Goal: Task Accomplishment & Management: Manage account settings

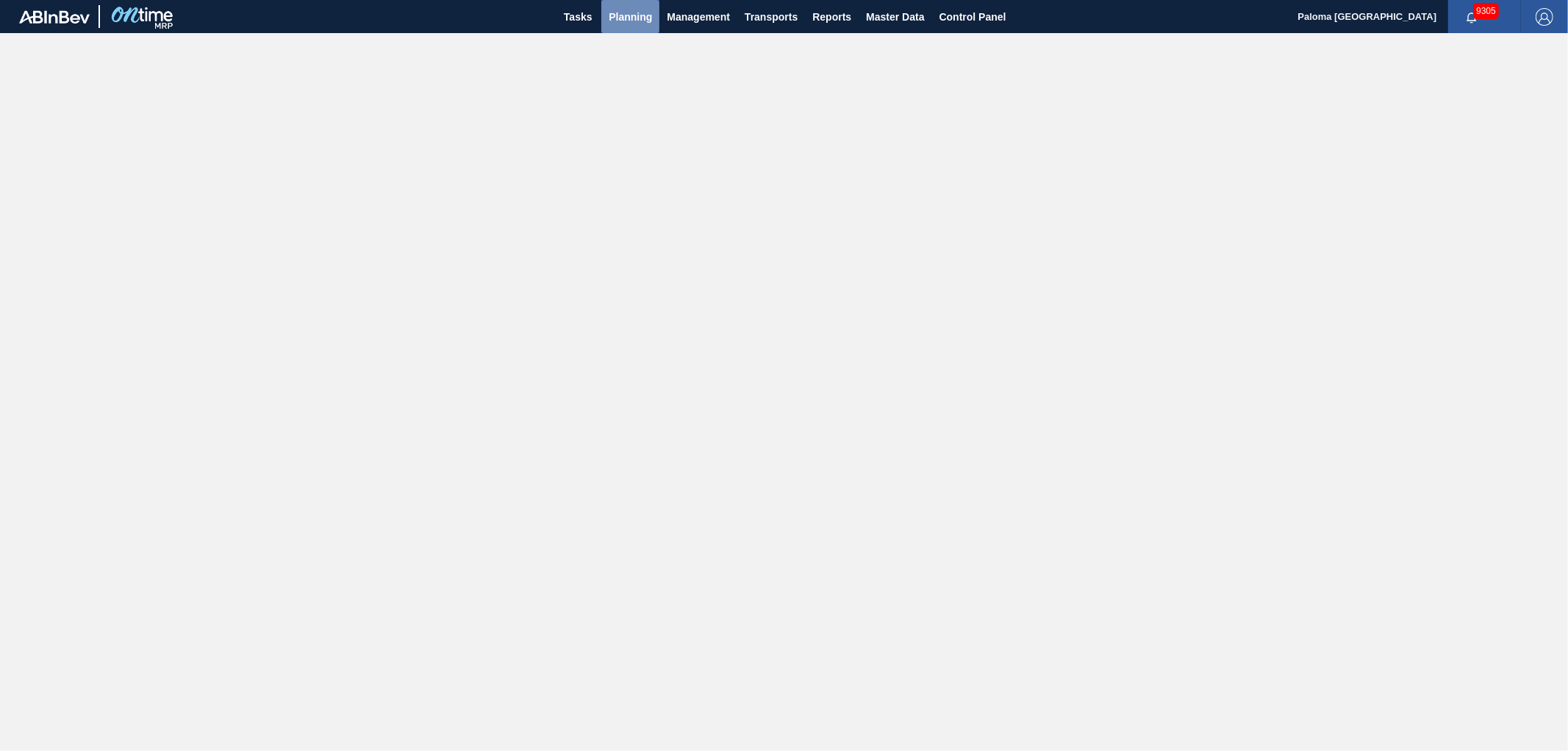
click at [635, 15] on span "Planning" at bounding box center [631, 17] width 43 height 18
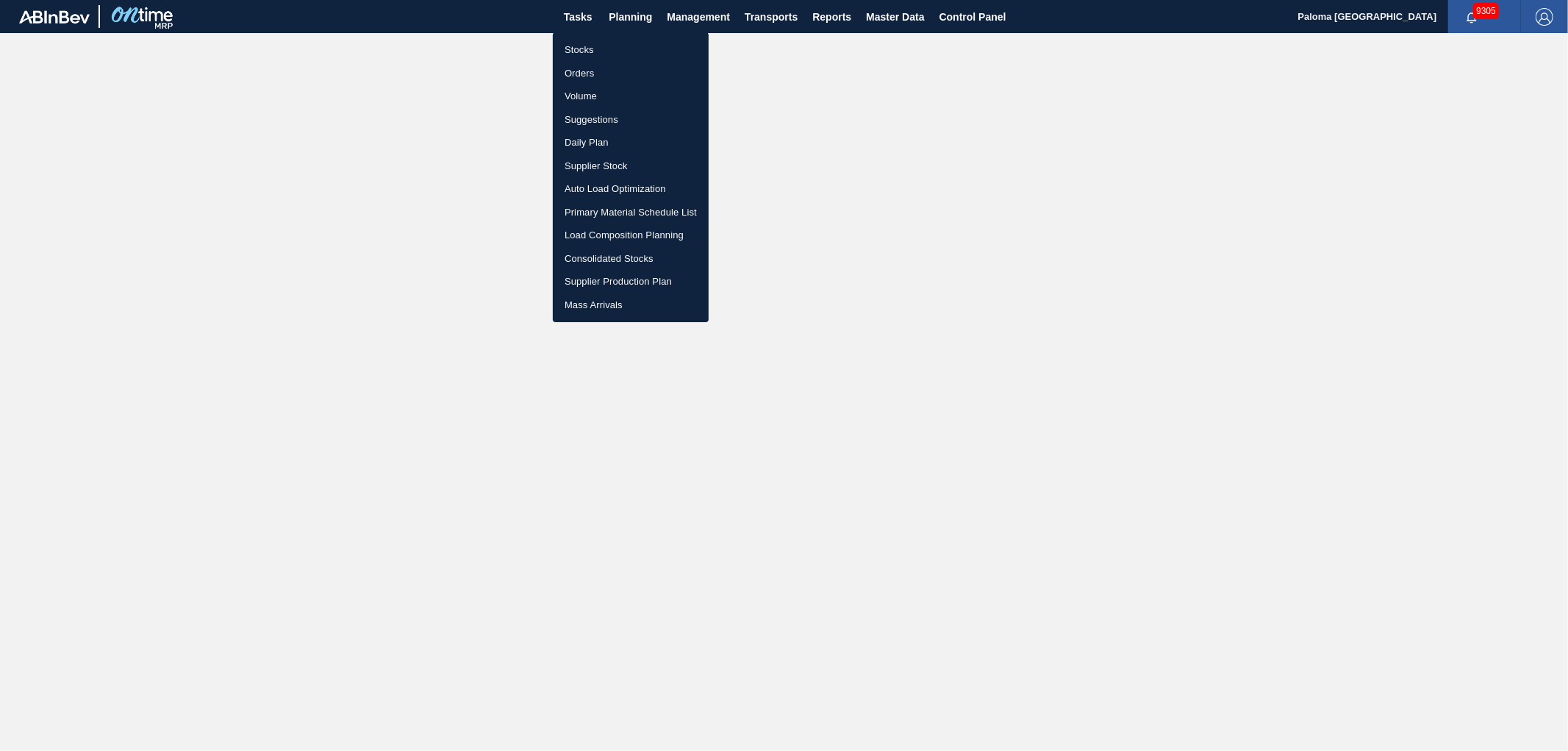
click at [917, 9] on div at bounding box center [784, 376] width 1568 height 751
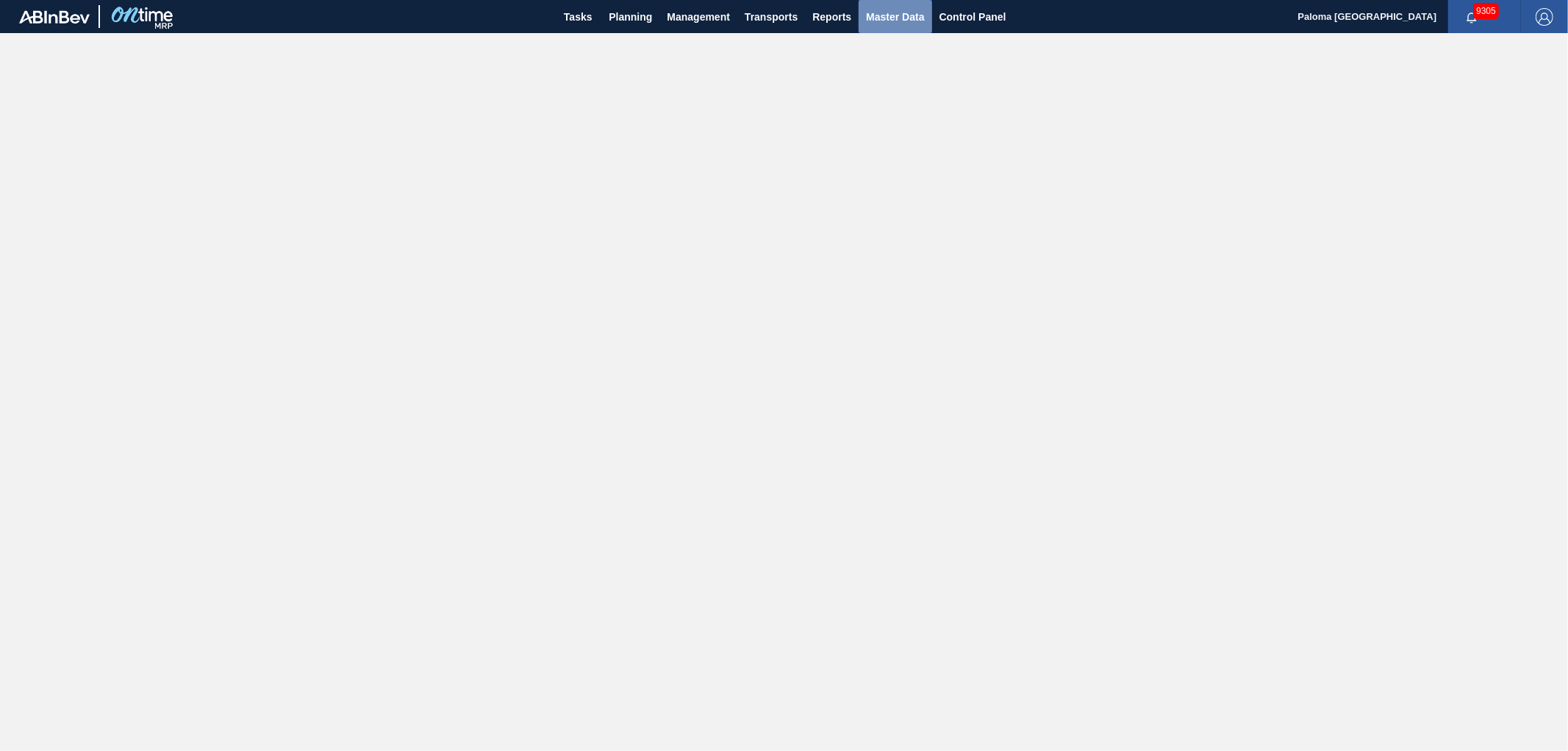
click at [906, 10] on span "Master Data" at bounding box center [895, 17] width 58 height 18
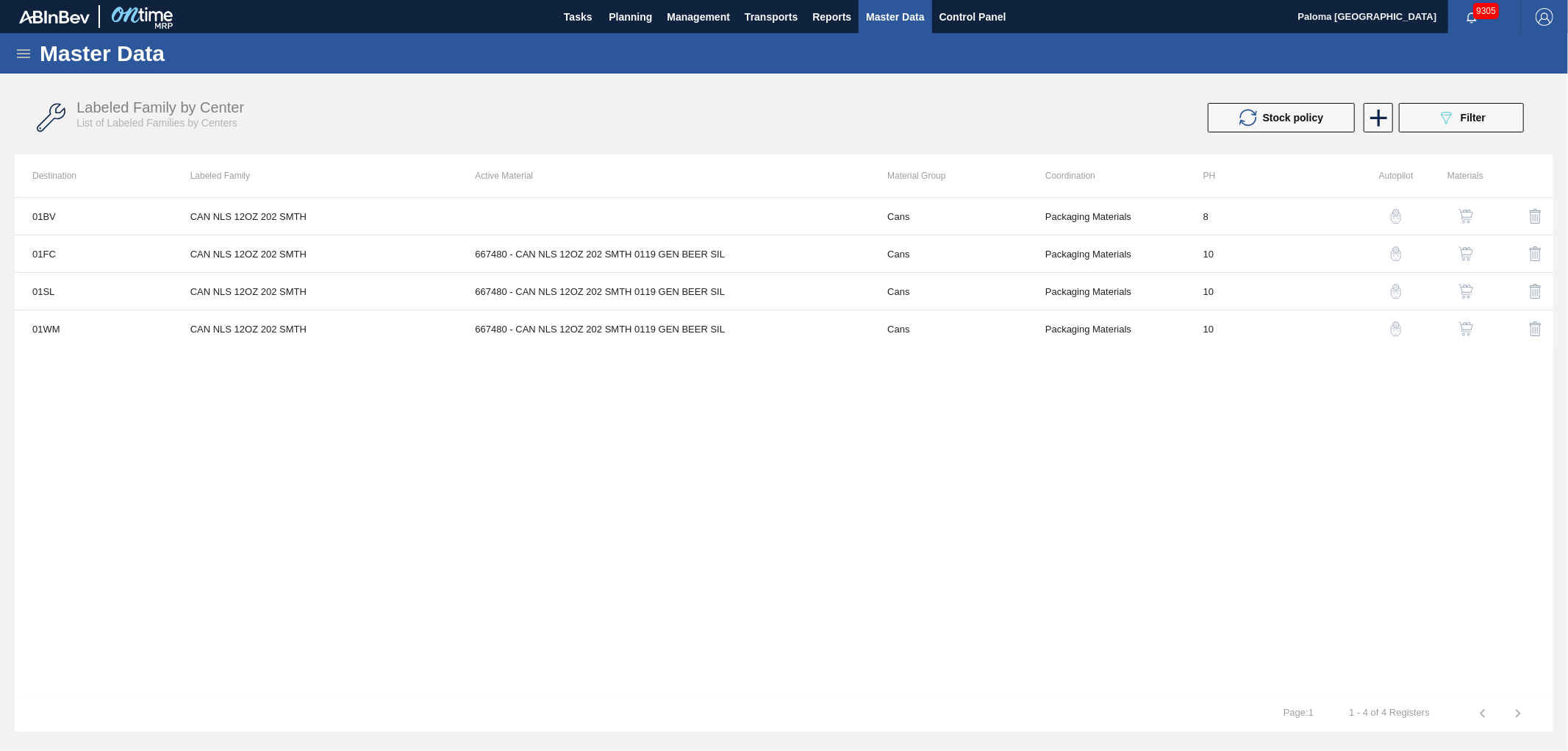
click at [19, 46] on icon at bounding box center [24, 54] width 18 height 18
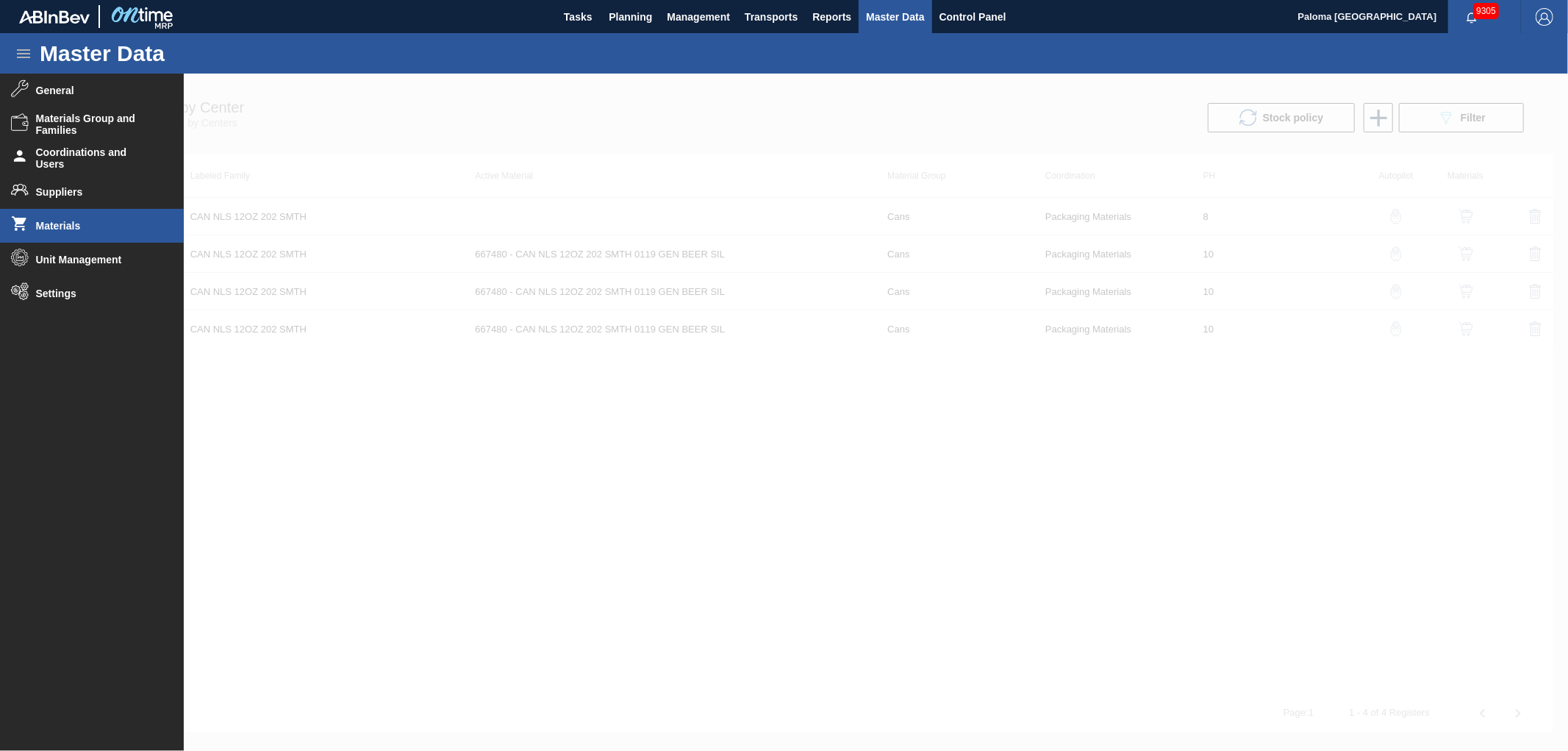
click at [67, 223] on span "Materials" at bounding box center [97, 226] width 121 height 12
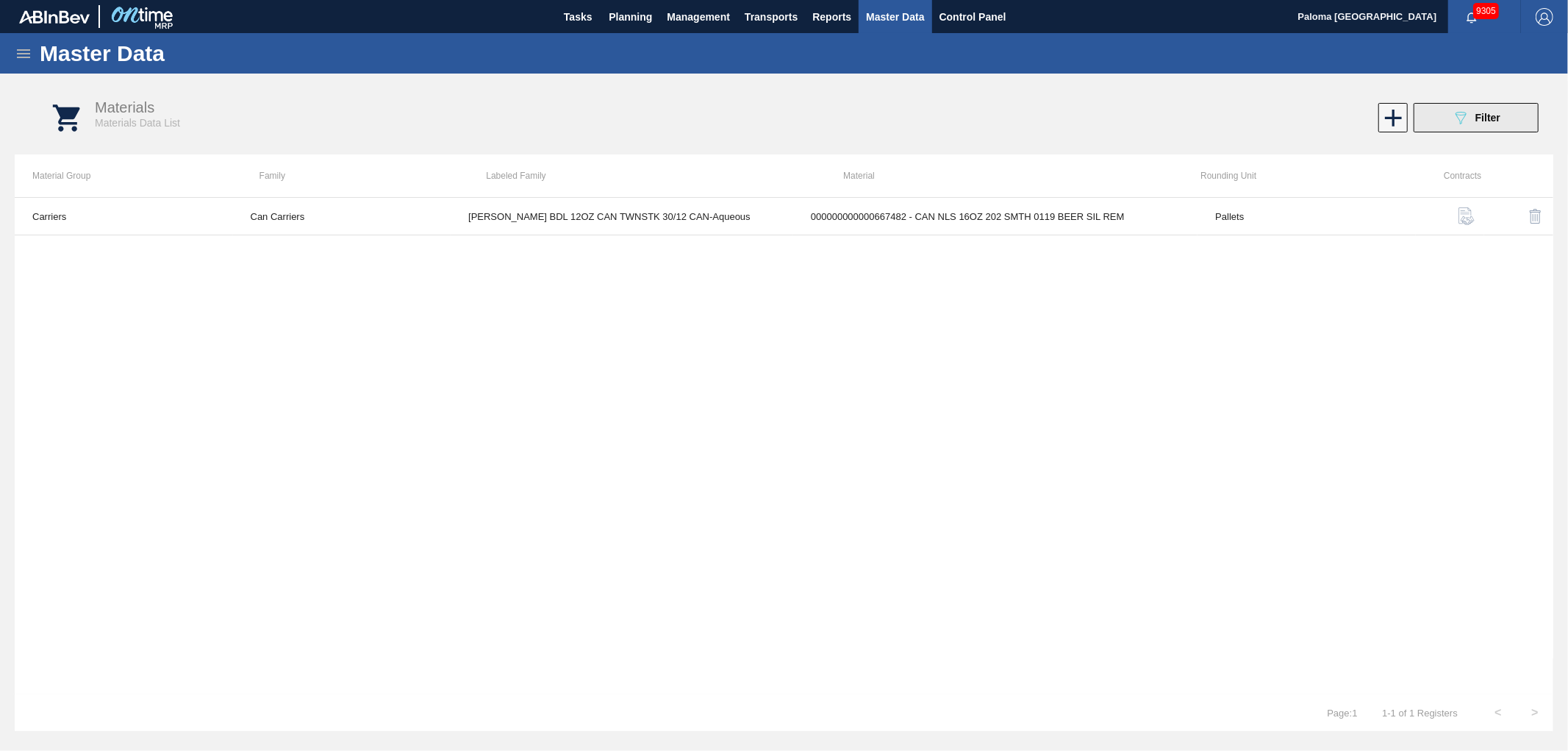
click at [1411, 131] on button "089F7B8B-B2A5-4AFE-B5C0-19BA573D28AC Filter" at bounding box center [1476, 117] width 125 height 29
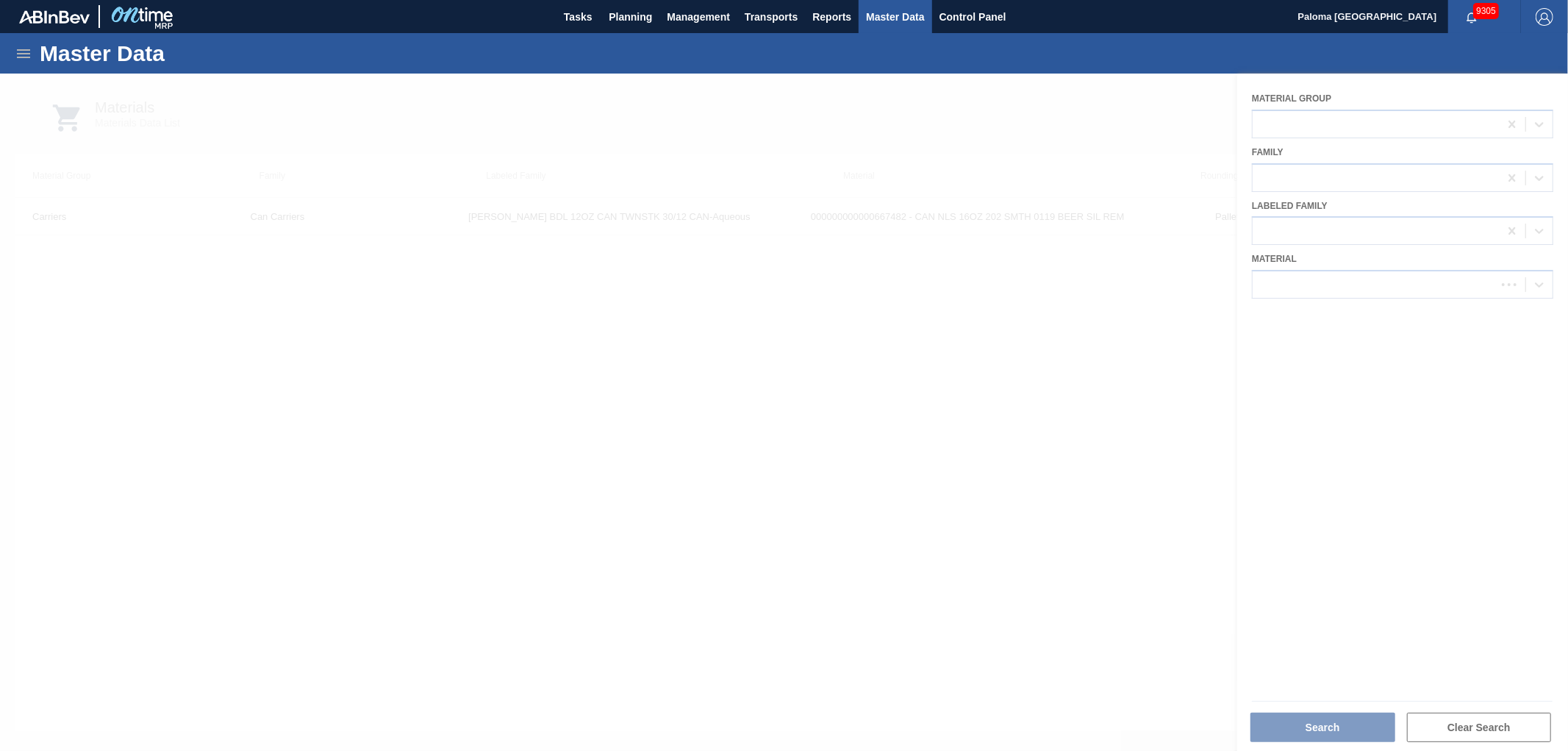
click at [1285, 283] on div at bounding box center [784, 412] width 1568 height 678
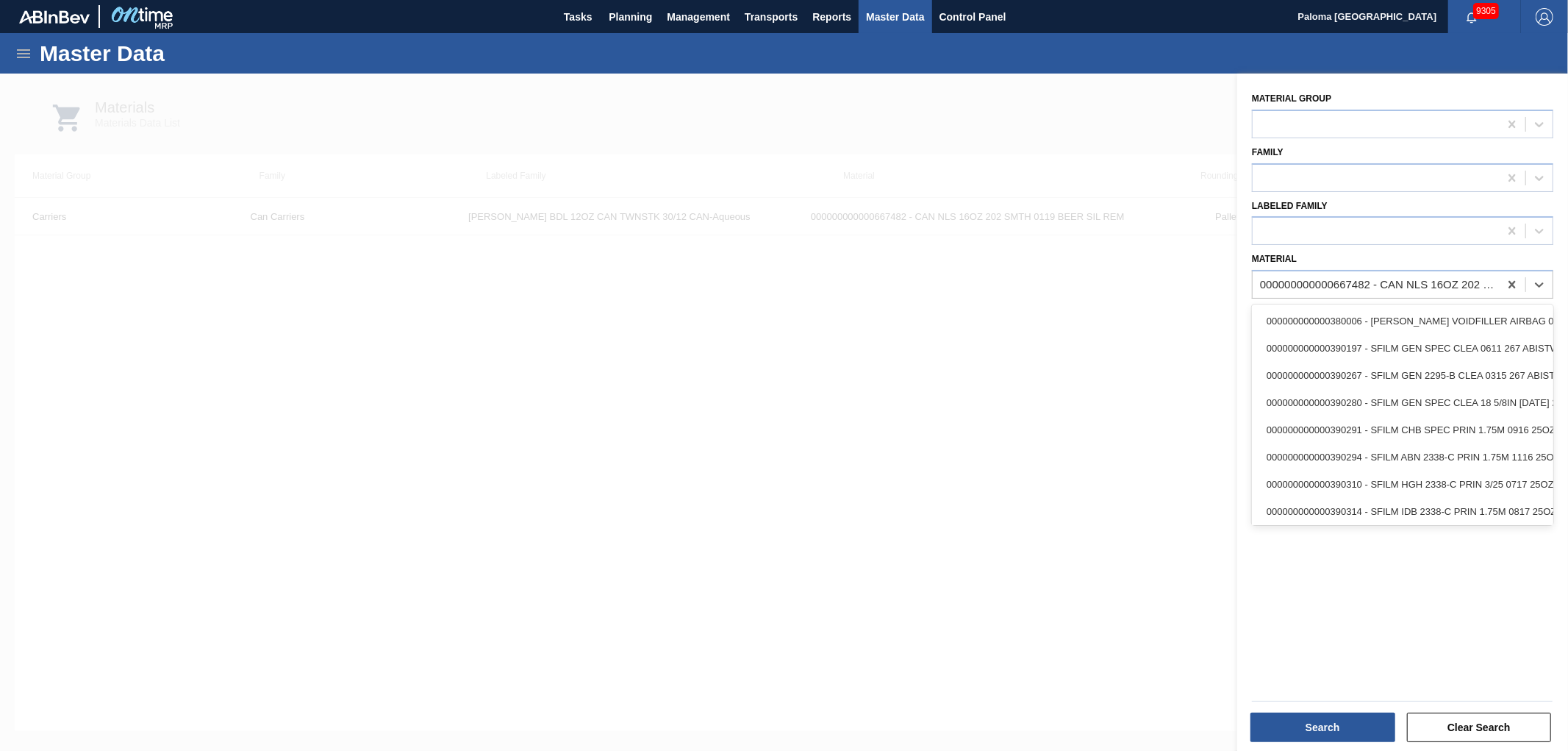
click at [1285, 280] on div "000000000000667482 - CAN NLS 16OZ 202 SMTH 0119 BEER SIL REM" at bounding box center [1380, 285] width 240 height 13
paste input "620924"
type input "620924"
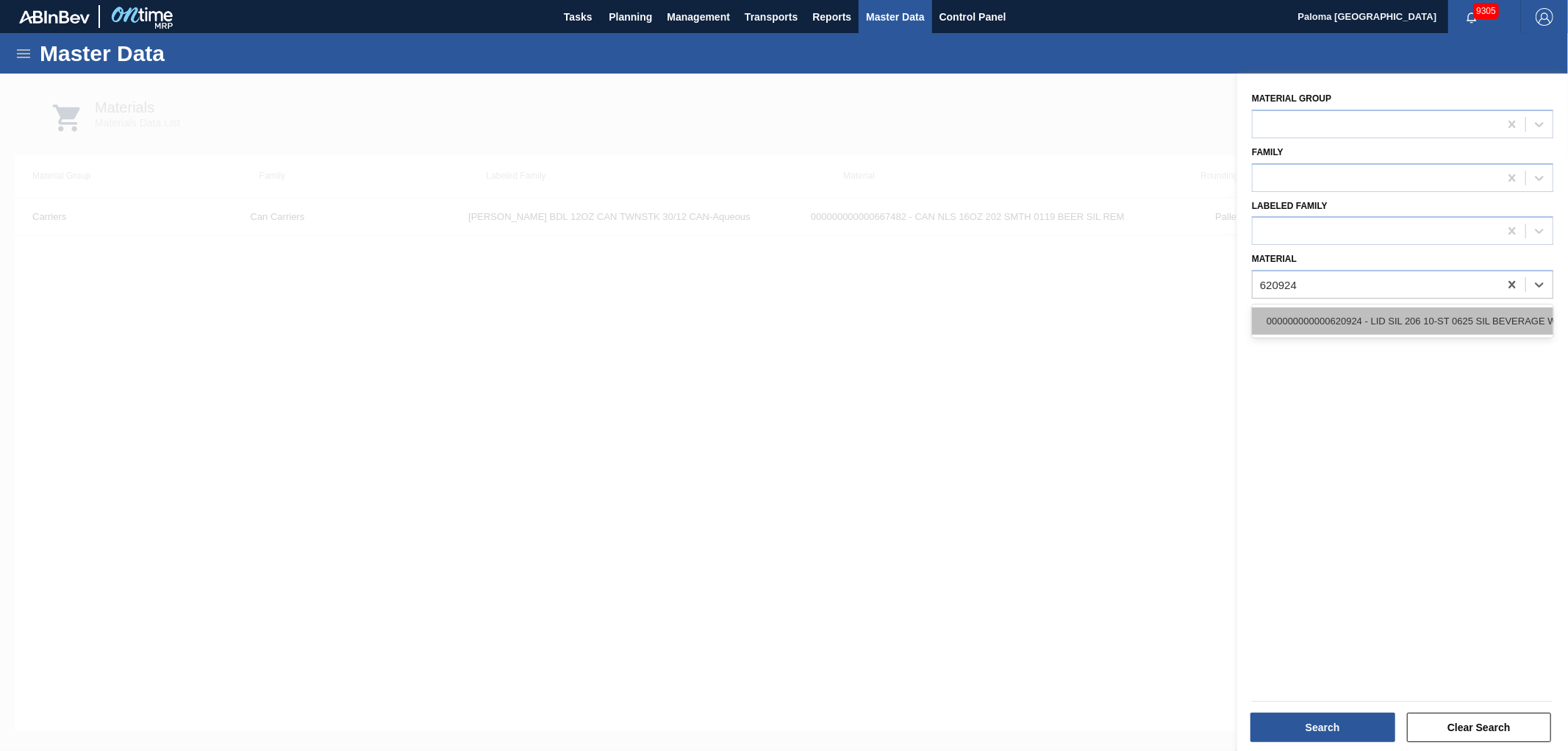
click at [1310, 319] on div "000000000000620924 - LID SIL 206 10-ST 0625 SIL BEVERAGE W 06" at bounding box center [1402, 321] width 301 height 27
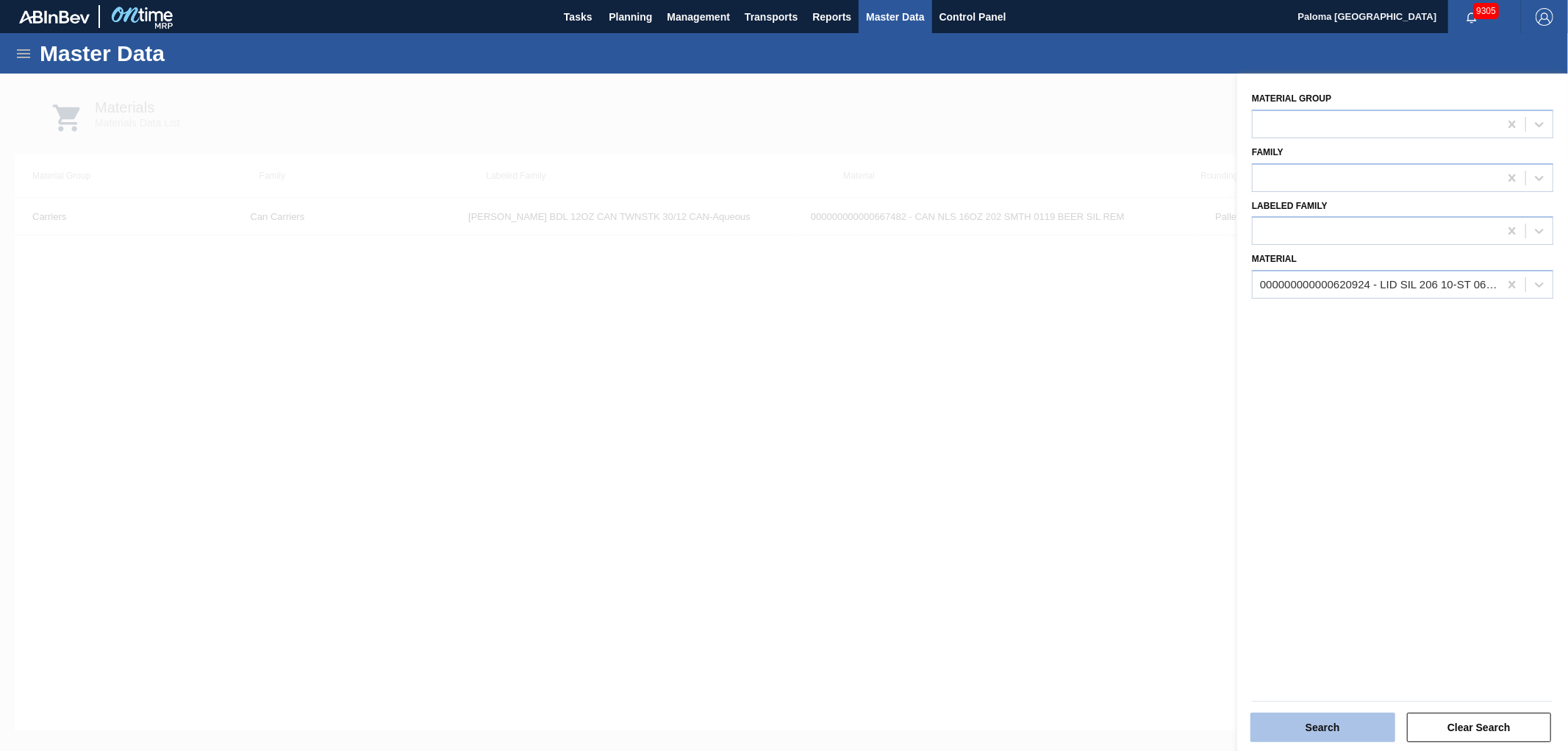
click at [1310, 675] on button "Search" at bounding box center [1322, 727] width 145 height 29
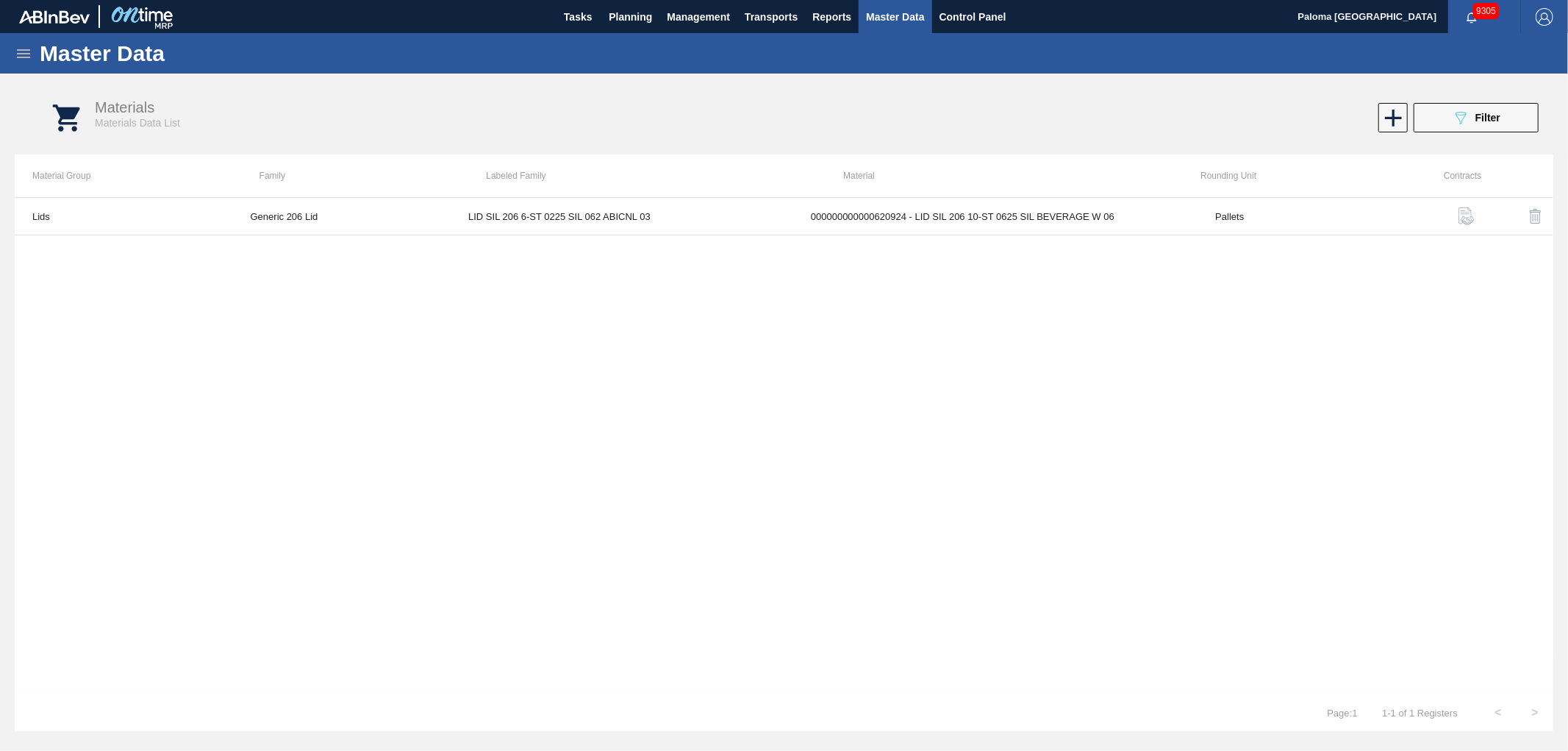
click at [13, 48] on div "Master Data" at bounding box center [784, 53] width 1568 height 40
click at [25, 53] on icon at bounding box center [24, 54] width 13 height 9
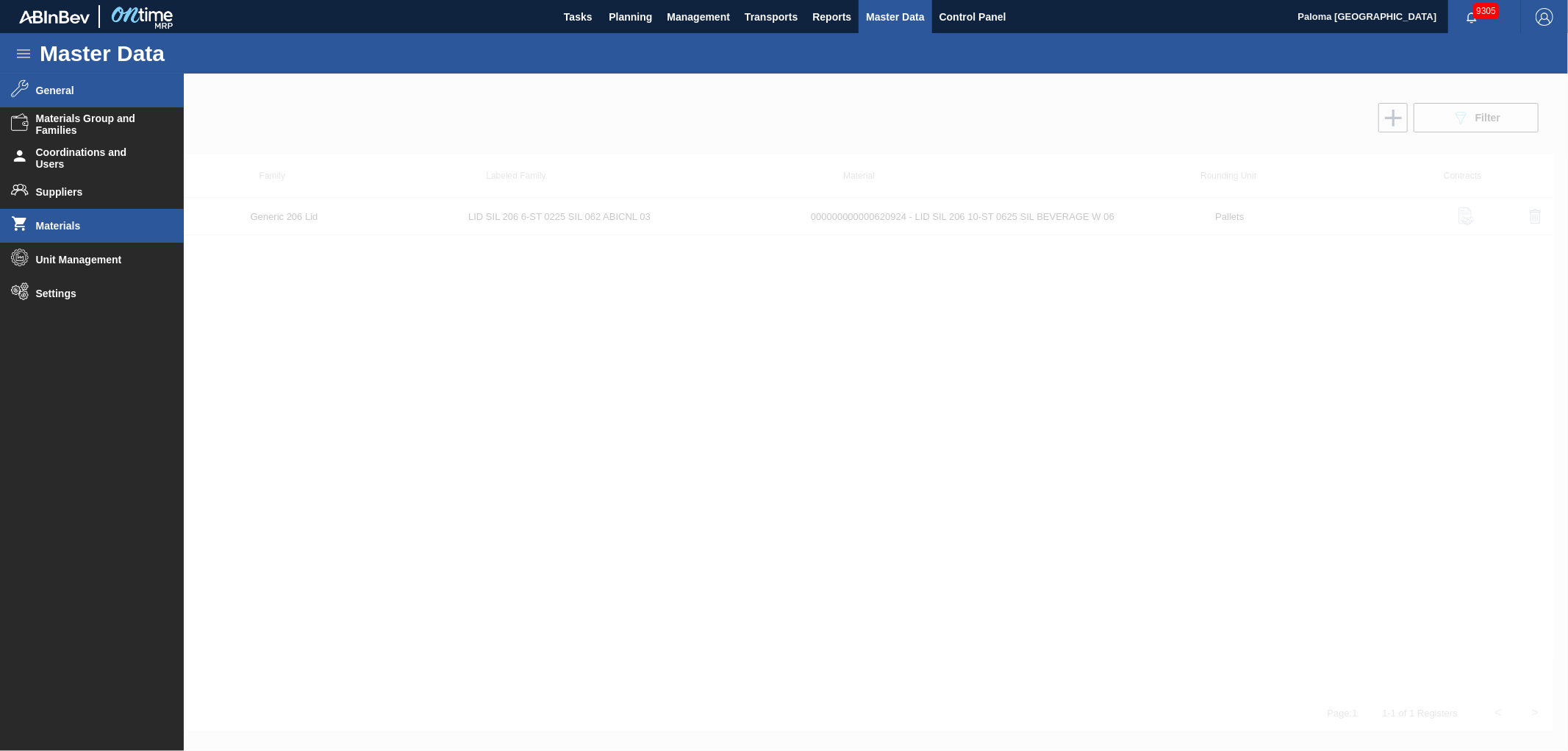
click at [59, 97] on li "General" at bounding box center [91, 90] width 184 height 34
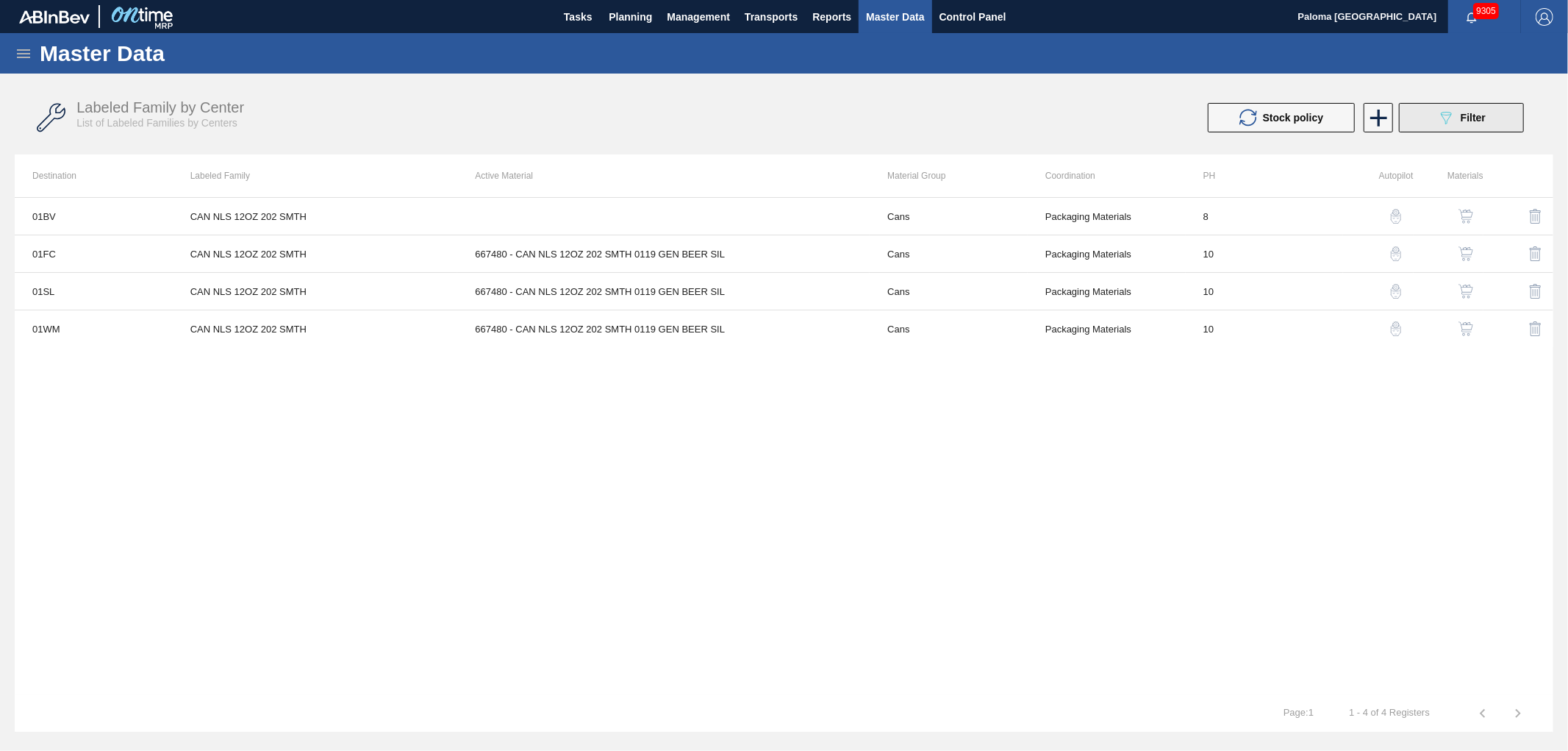
click at [1411, 128] on button "089F7B8B-B2A5-4AFE-B5C0-19BA573D28AC Filter" at bounding box center [1462, 117] width 125 height 29
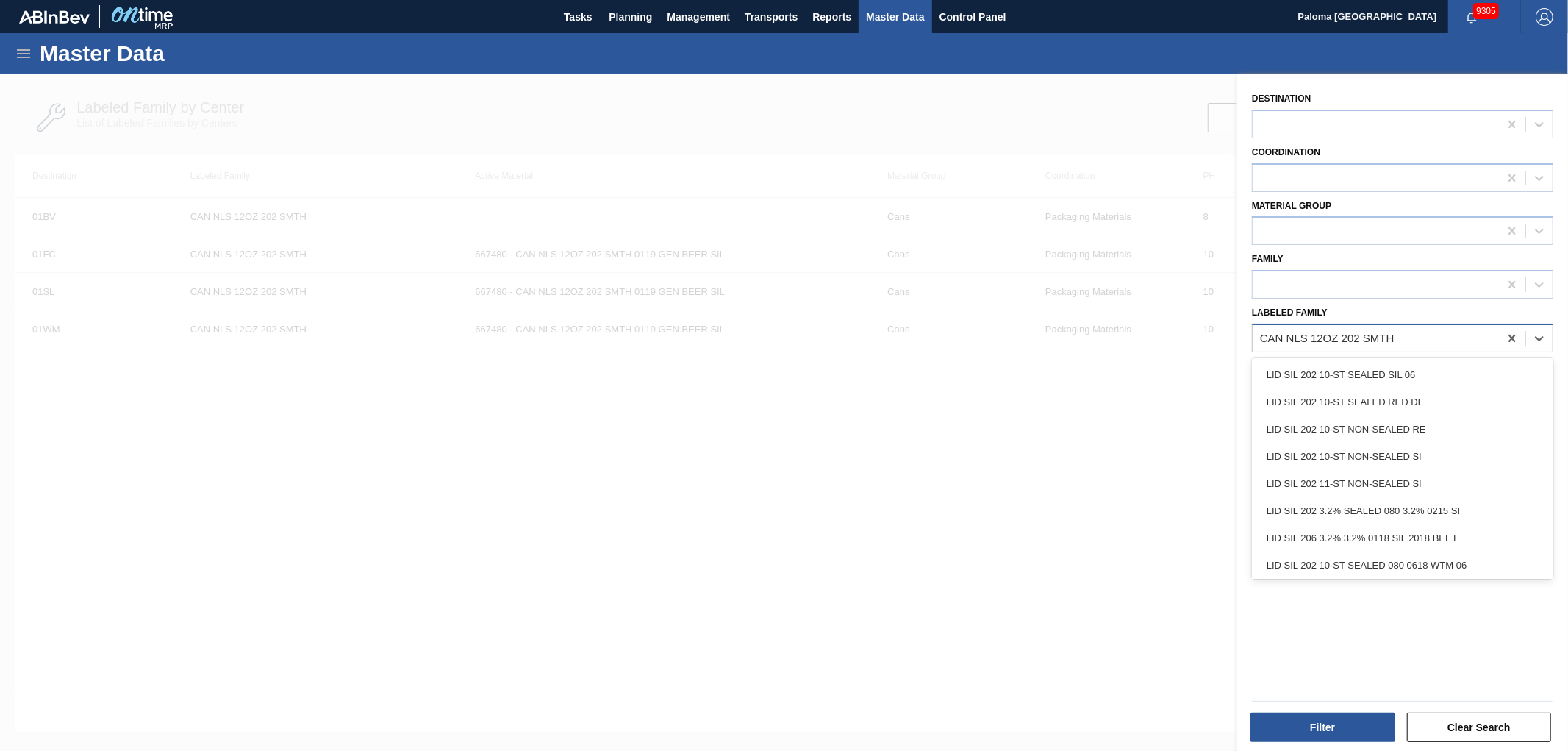
click at [1369, 328] on div "CAN NLS 12OZ 202 SMTH" at bounding box center [1375, 338] width 246 height 21
paste Family "Hello I am trying to activate lid 620924 in Ontime. This lid material is attach…"
type Family "Hello I am trying to activate lid 620924 in Ontime. This lid material is attach…"
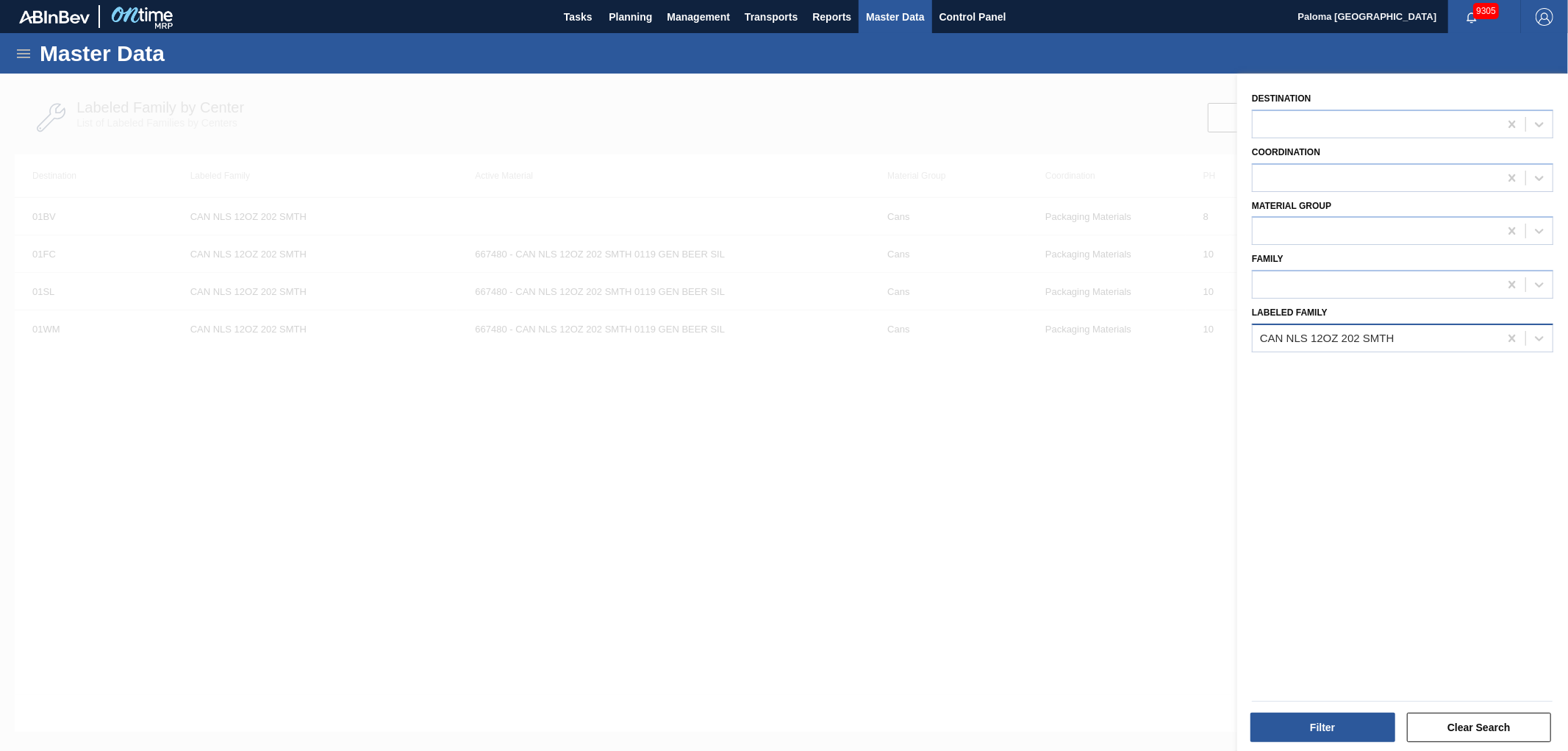
click at [1304, 332] on div "CAN NLS 12OZ 202 SMTH" at bounding box center [1328, 338] width 135 height 13
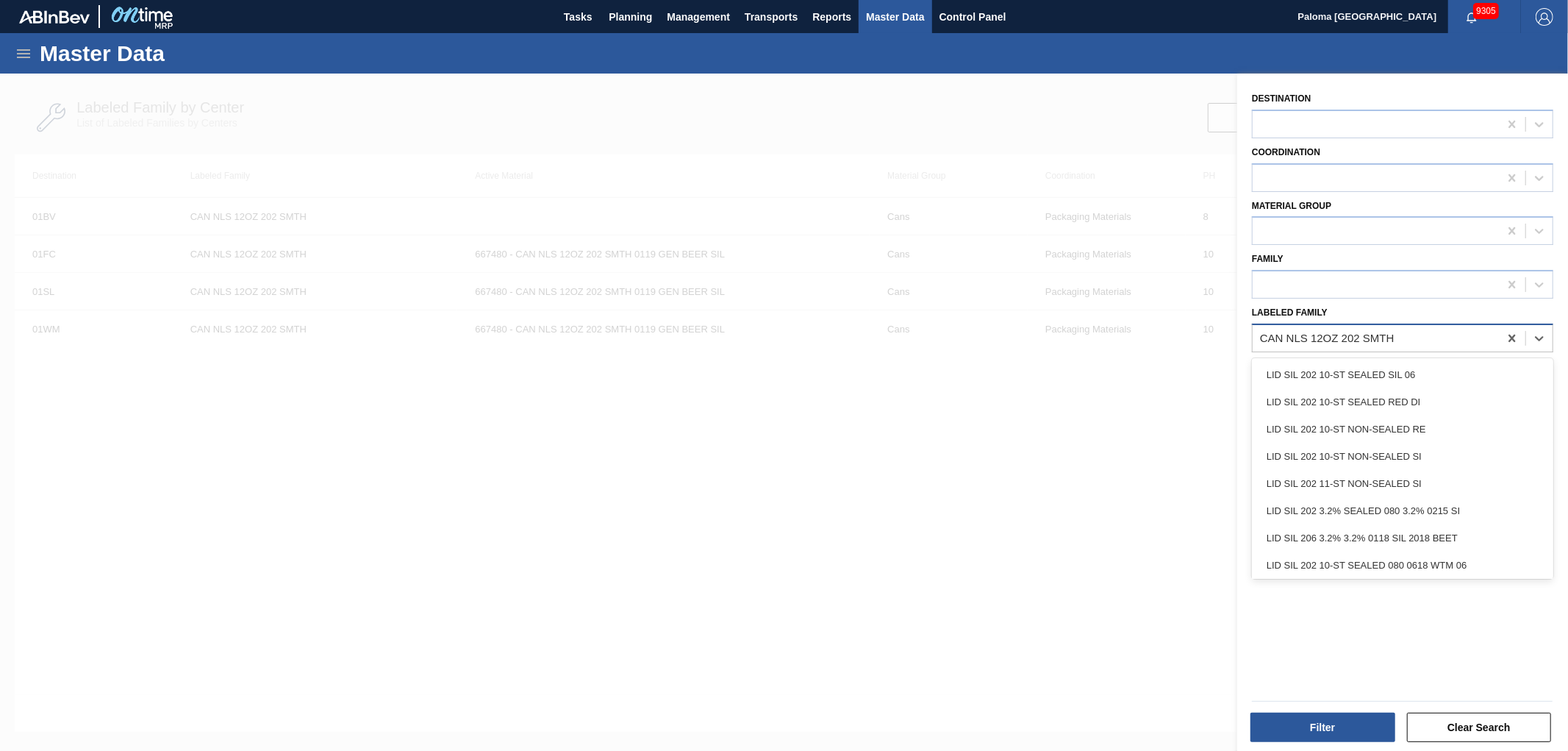
paste Family "LID SIL 206 6-ST 0225 SIL 062 ABICNL 03"
type Family "LID SIL 206 6-ST 0225 SIL 062 ABICNL 03"
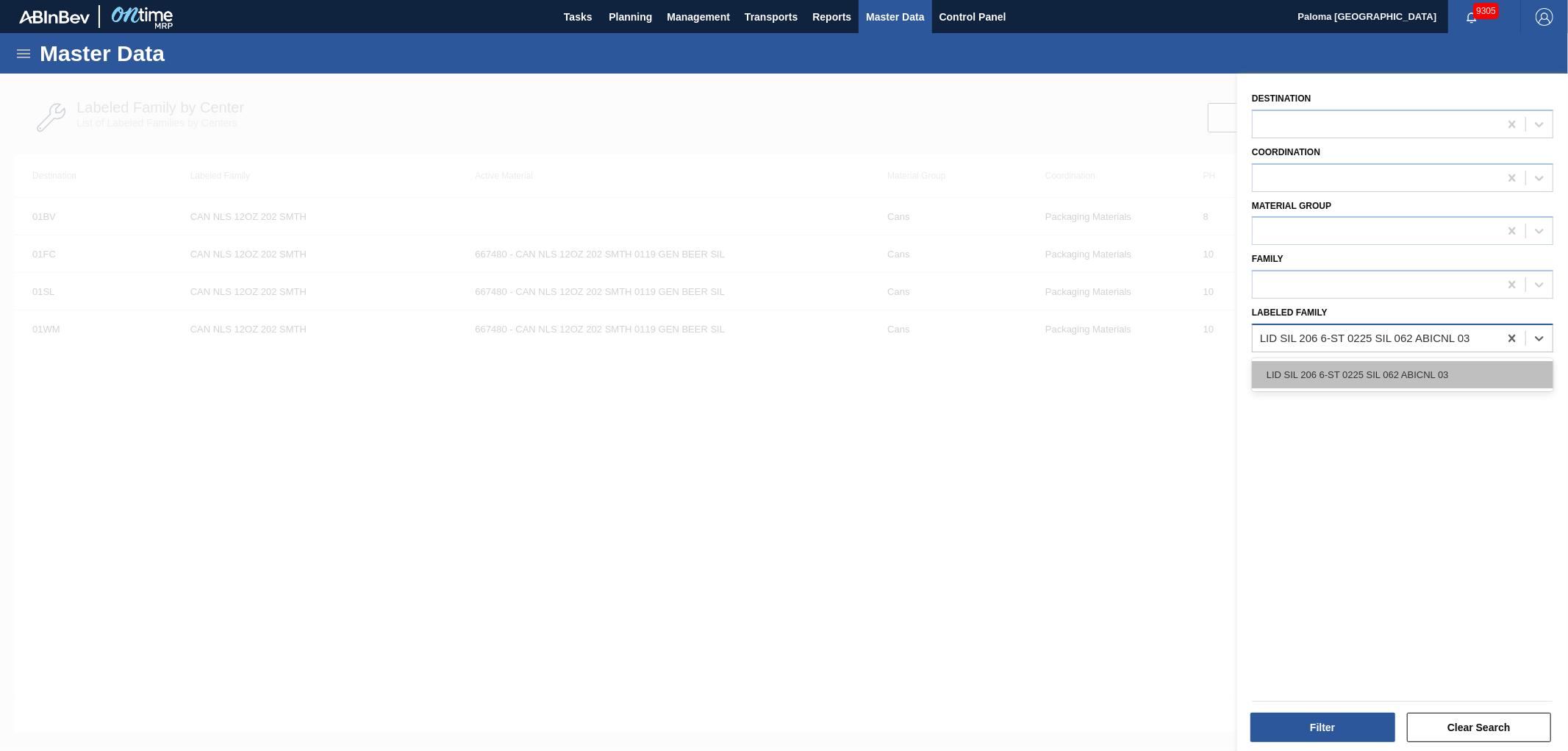
click at [1354, 378] on div "LID SIL 206 6-ST 0225 SIL 062 ABICNL 03" at bounding box center [1402, 375] width 301 height 27
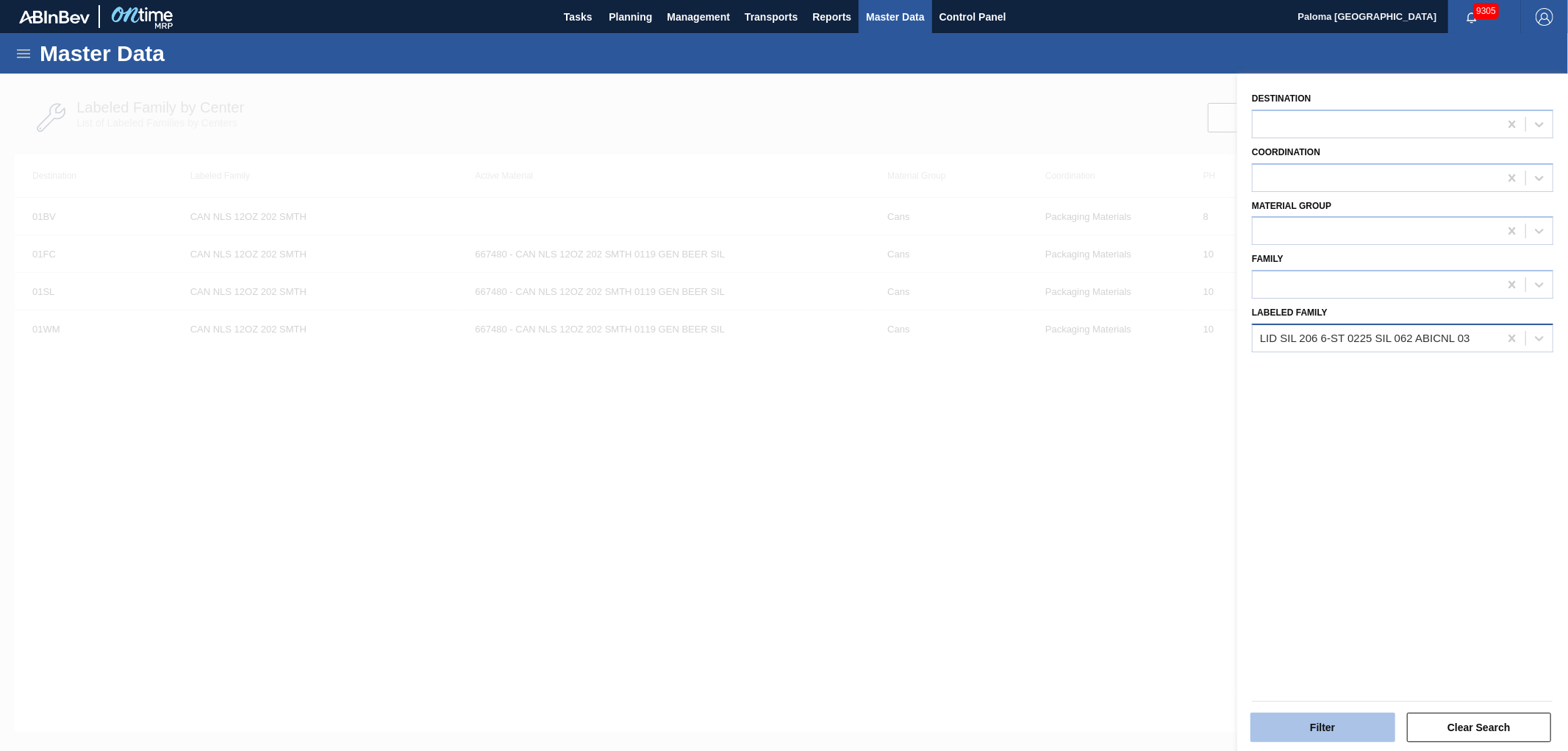
click at [1292, 675] on button "Filter" at bounding box center [1322, 727] width 145 height 29
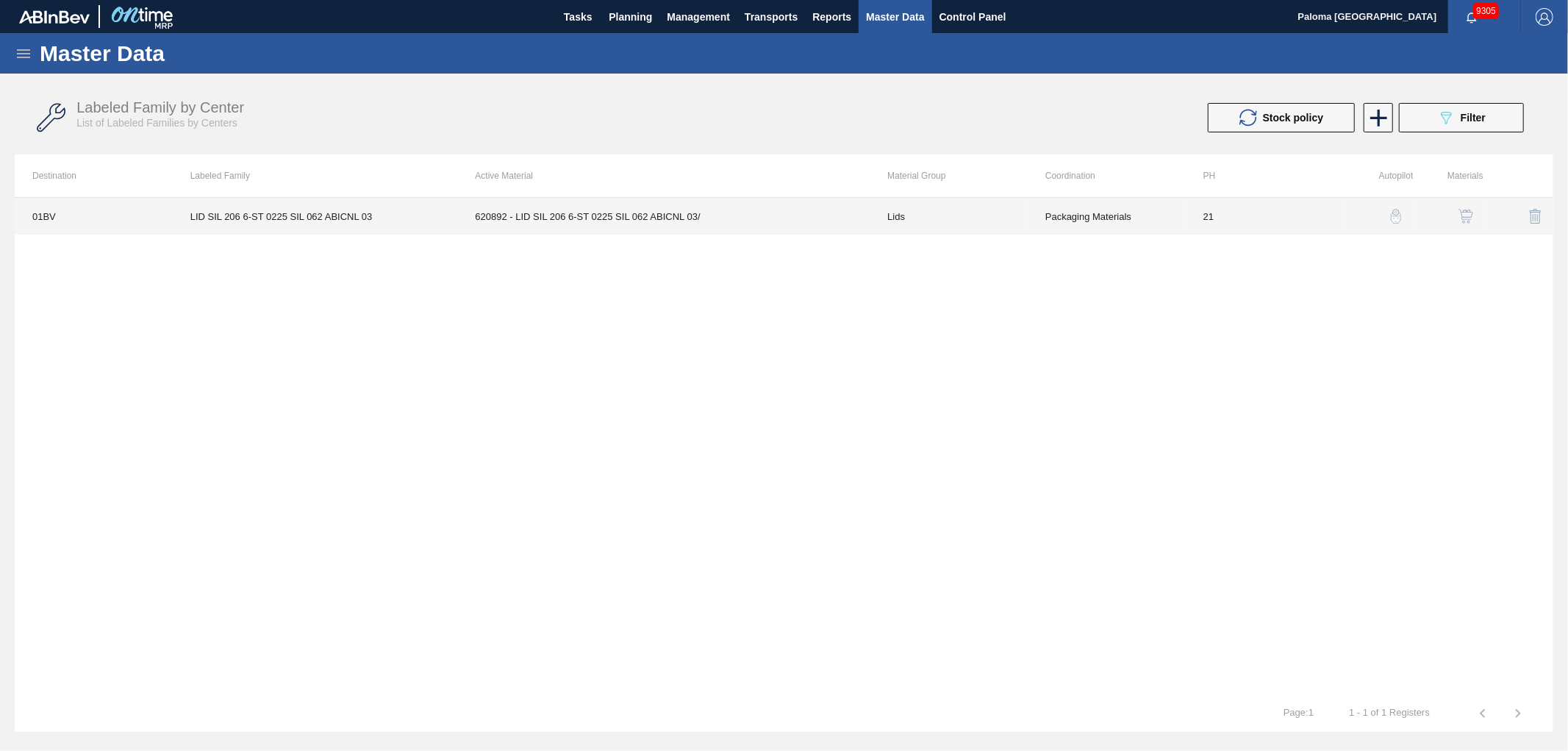
click at [1222, 216] on td "21" at bounding box center [1265, 216] width 158 height 37
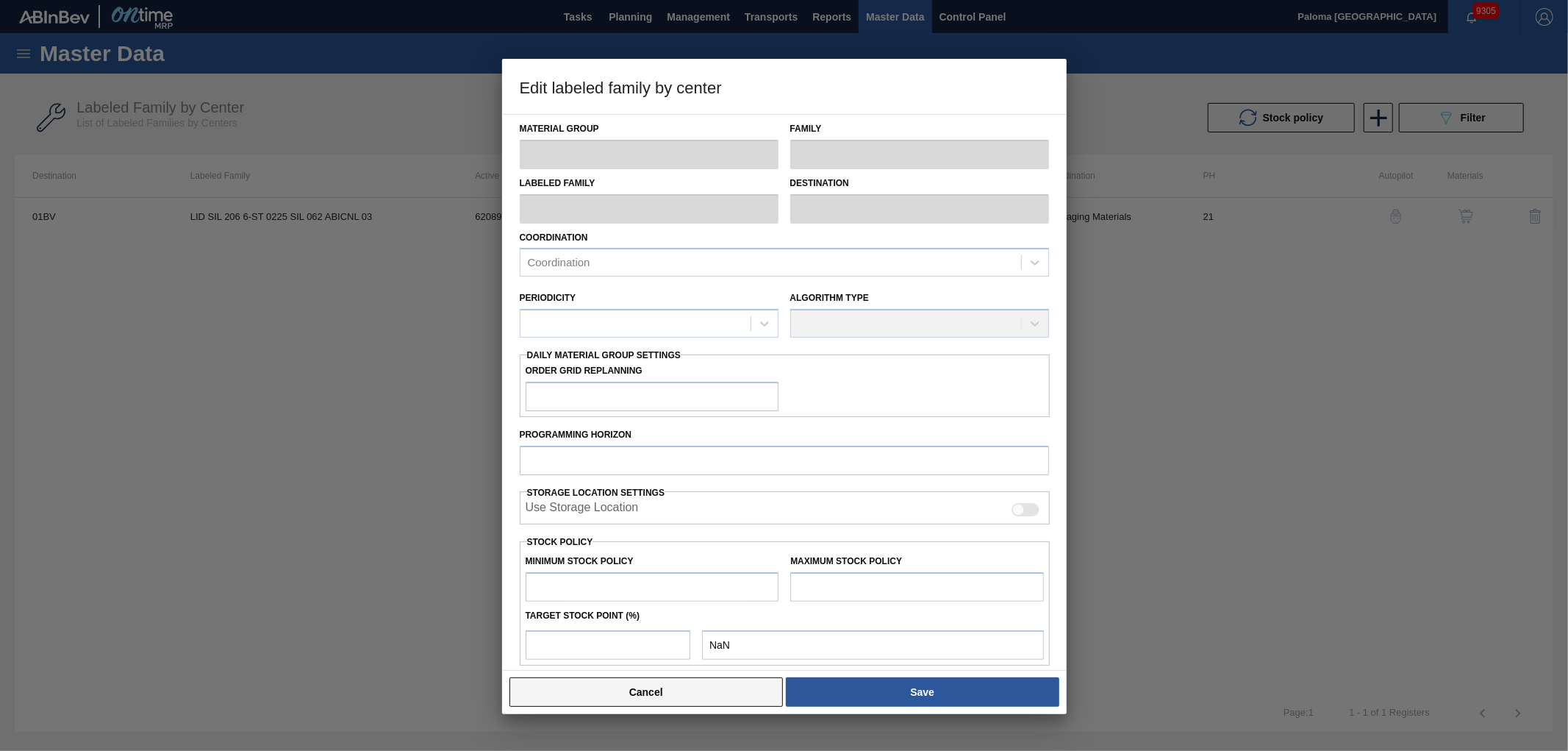
click at [659, 675] on button "Cancel" at bounding box center [647, 692] width 274 height 29
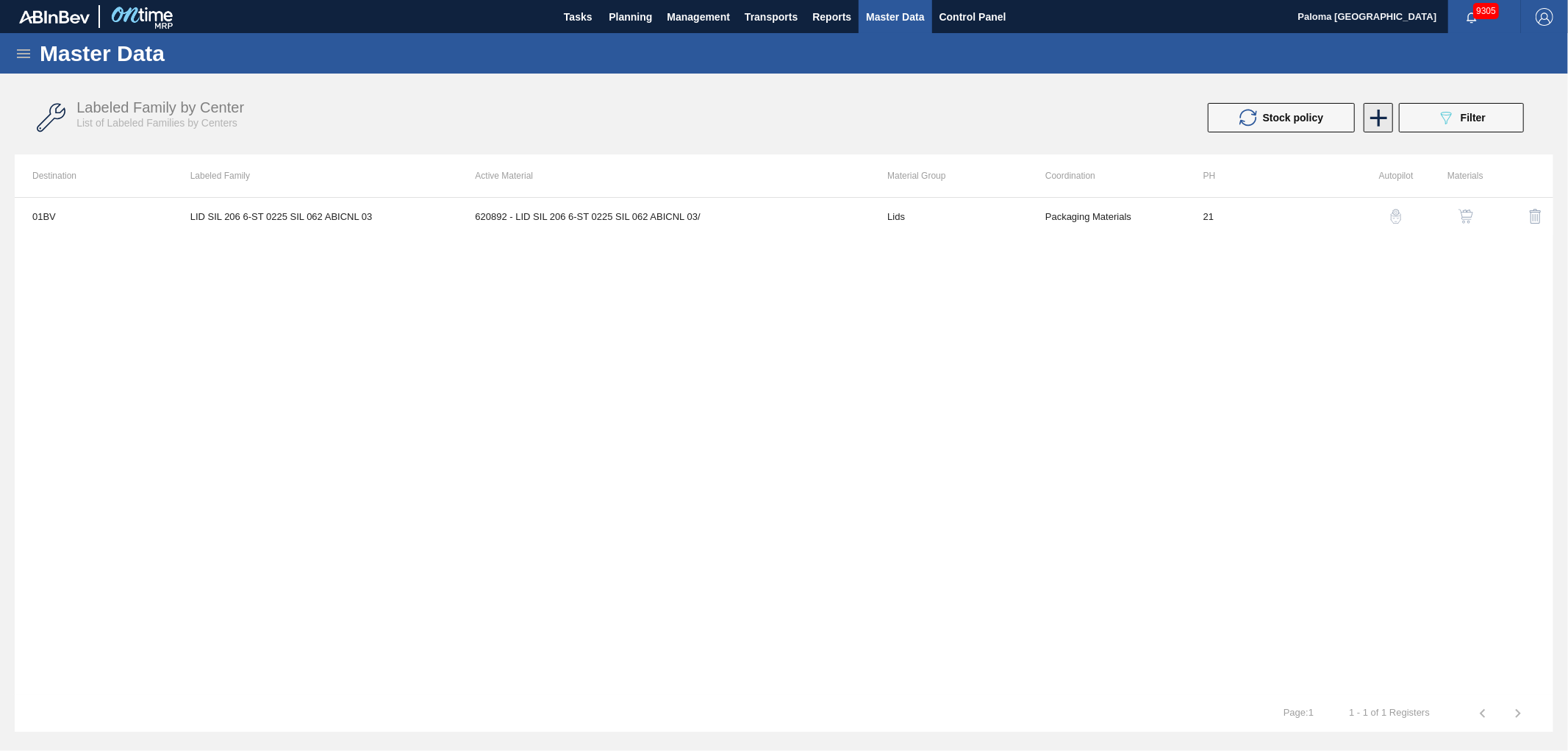
click at [1385, 124] on icon at bounding box center [1379, 118] width 28 height 28
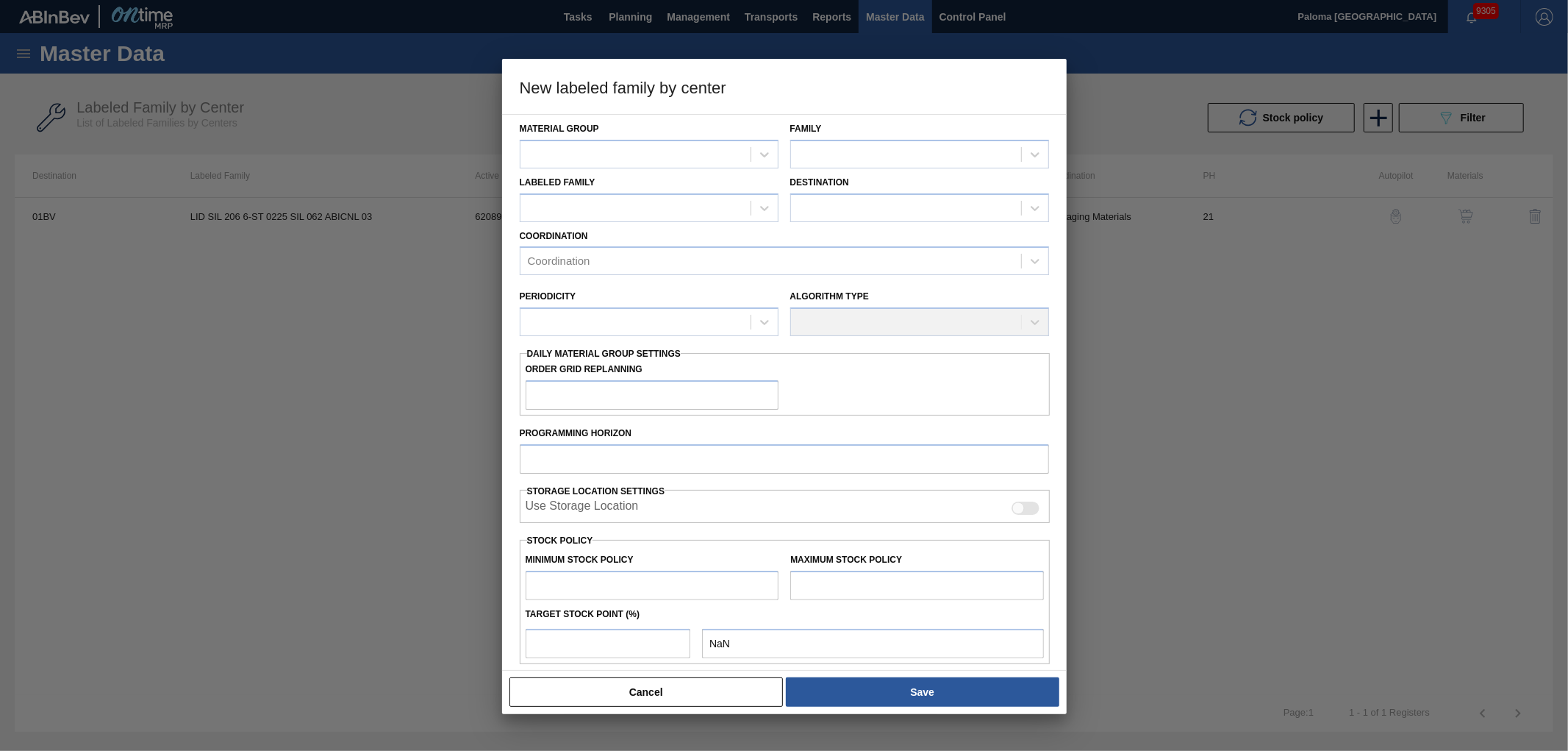
drag, startPoint x: 724, startPoint y: 689, endPoint x: 1148, endPoint y: 539, distance: 449.8
click at [733, 675] on button "Cancel" at bounding box center [647, 692] width 274 height 29
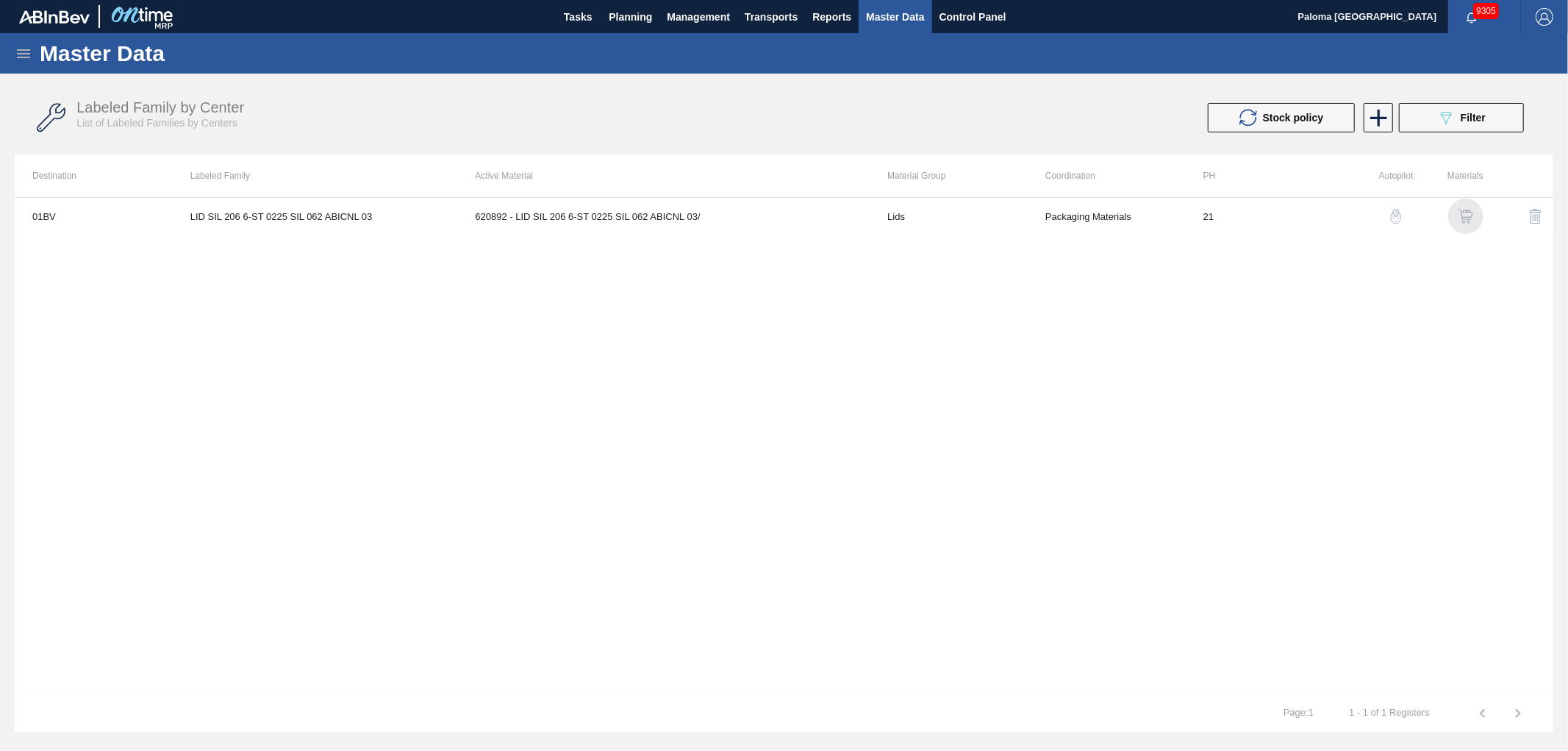
click at [1411, 220] on img "button" at bounding box center [1466, 217] width 15 height 15
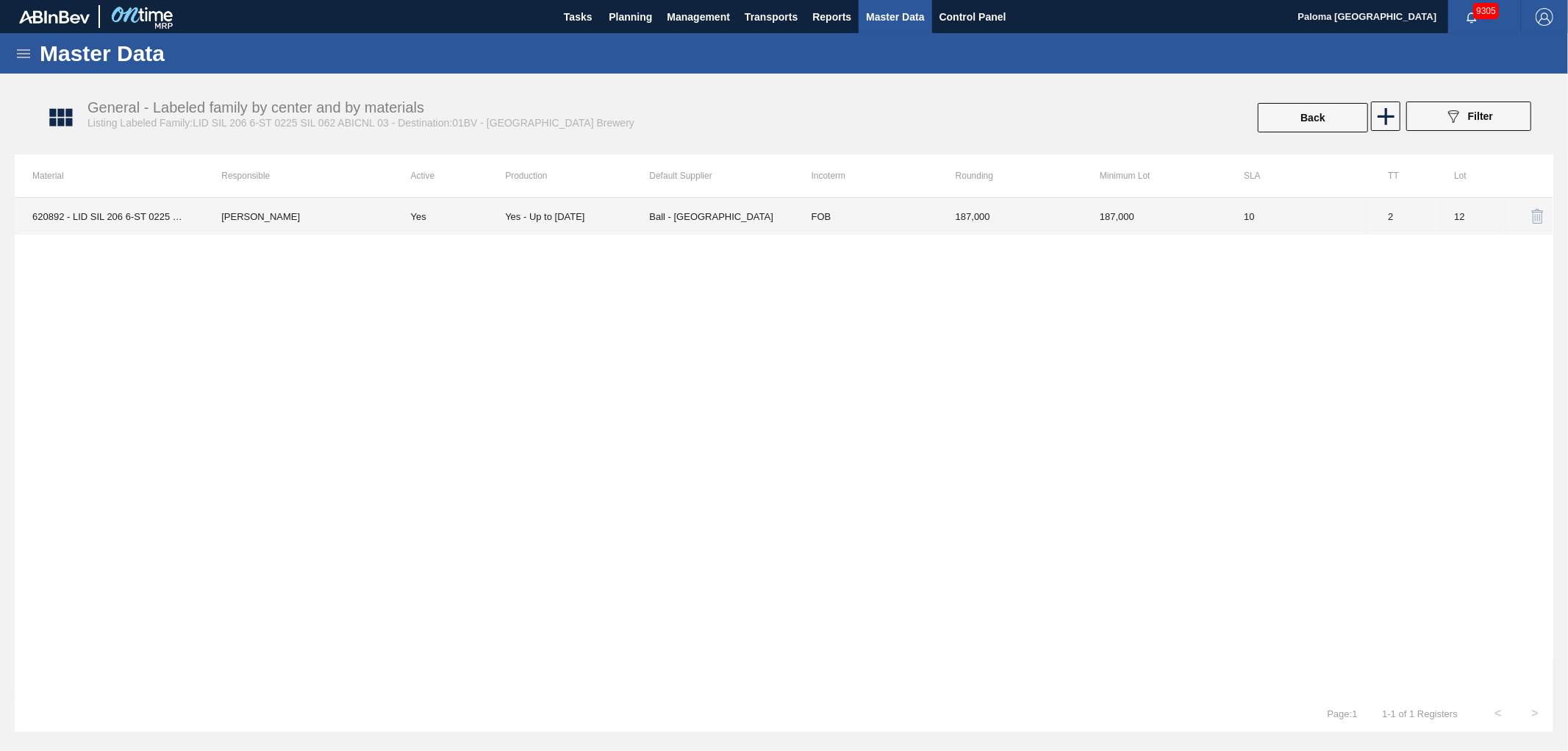
click at [802, 220] on td "FOB" at bounding box center [866, 216] width 144 height 37
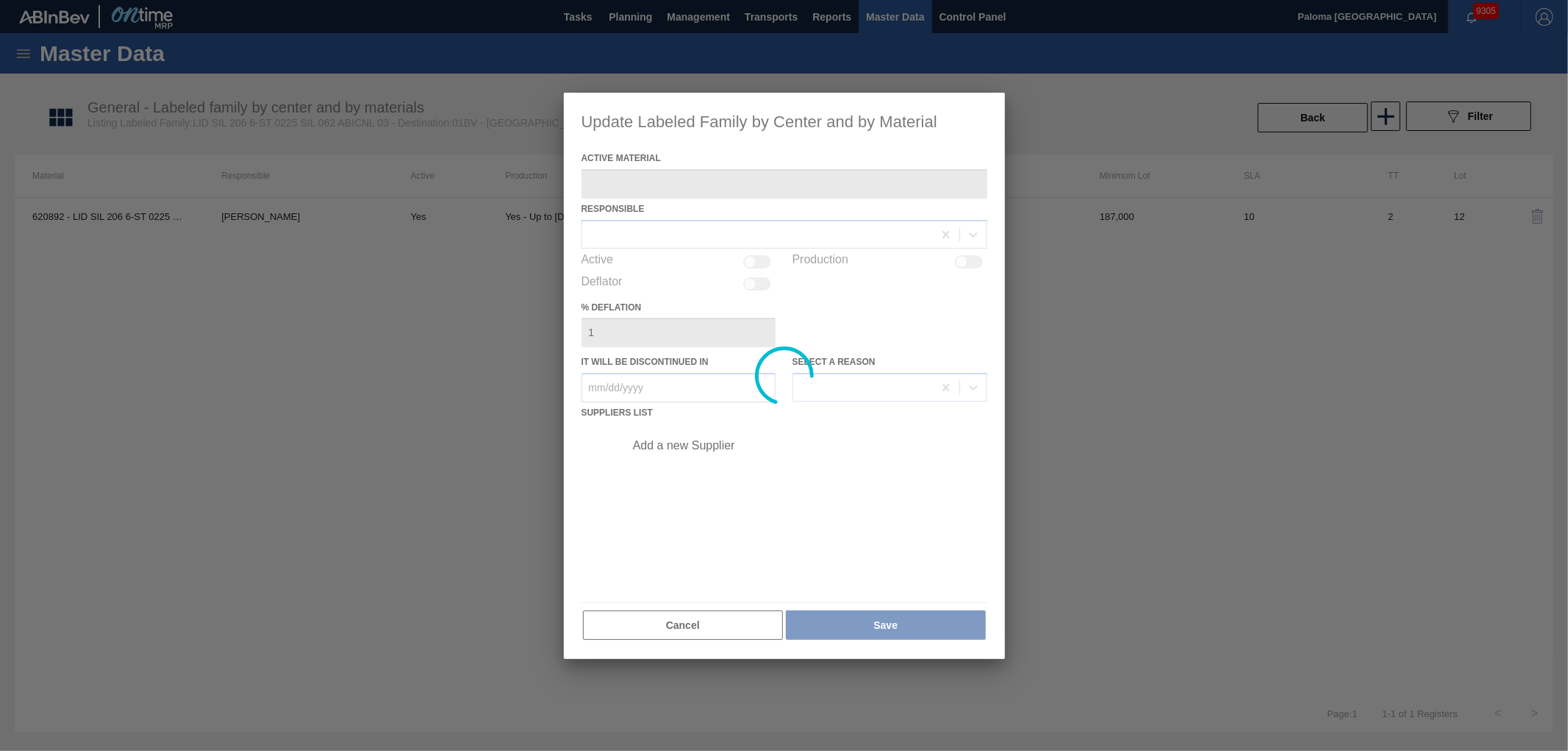
type Material "620892 - LID SIL 206 6-ST 0225 SIL 062 ABICNL 03/"
checkbox input "true"
type in "[DATE]"
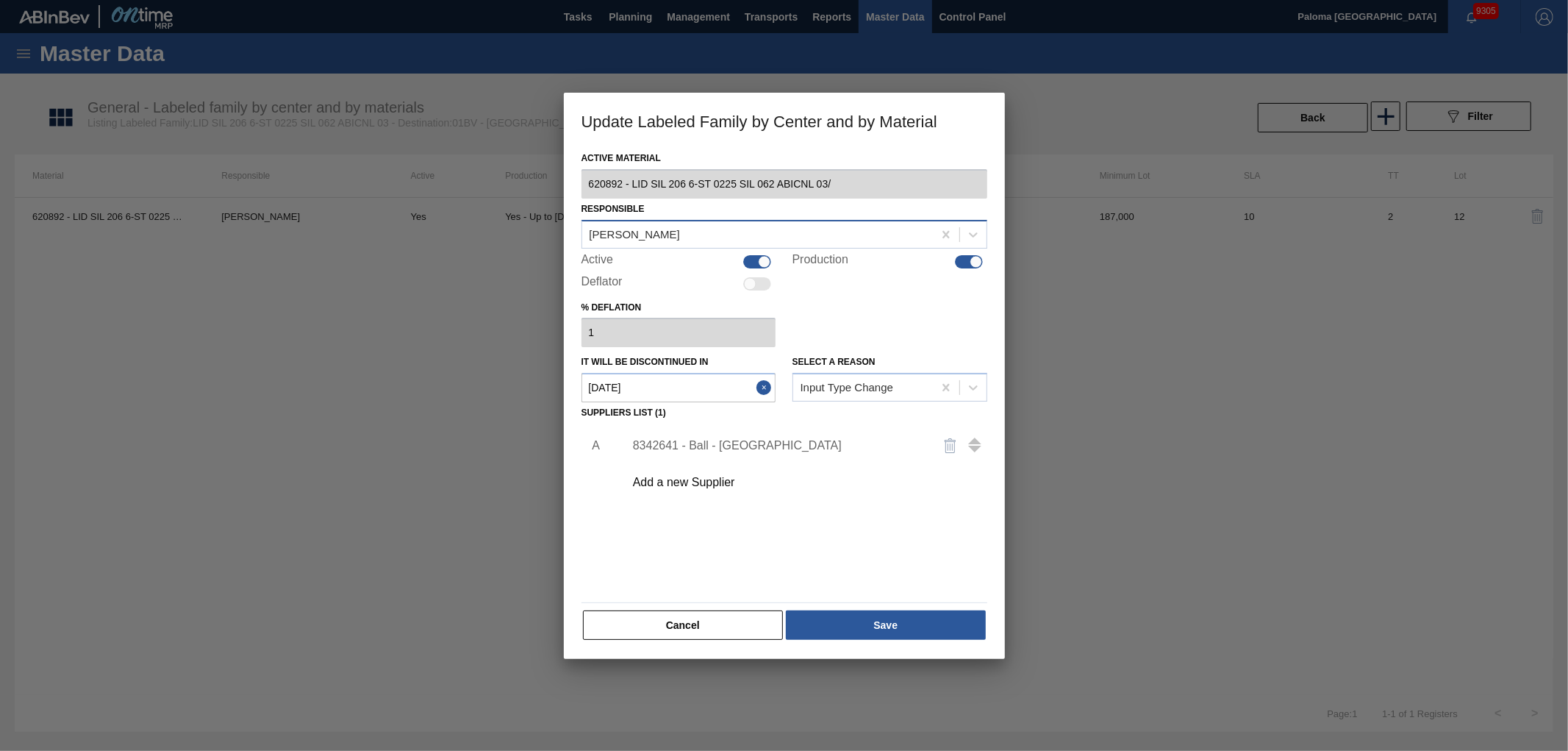
click at [711, 230] on div "[PERSON_NAME]" at bounding box center [757, 234] width 351 height 21
click at [733, 616] on button "Cancel" at bounding box center [683, 625] width 201 height 29
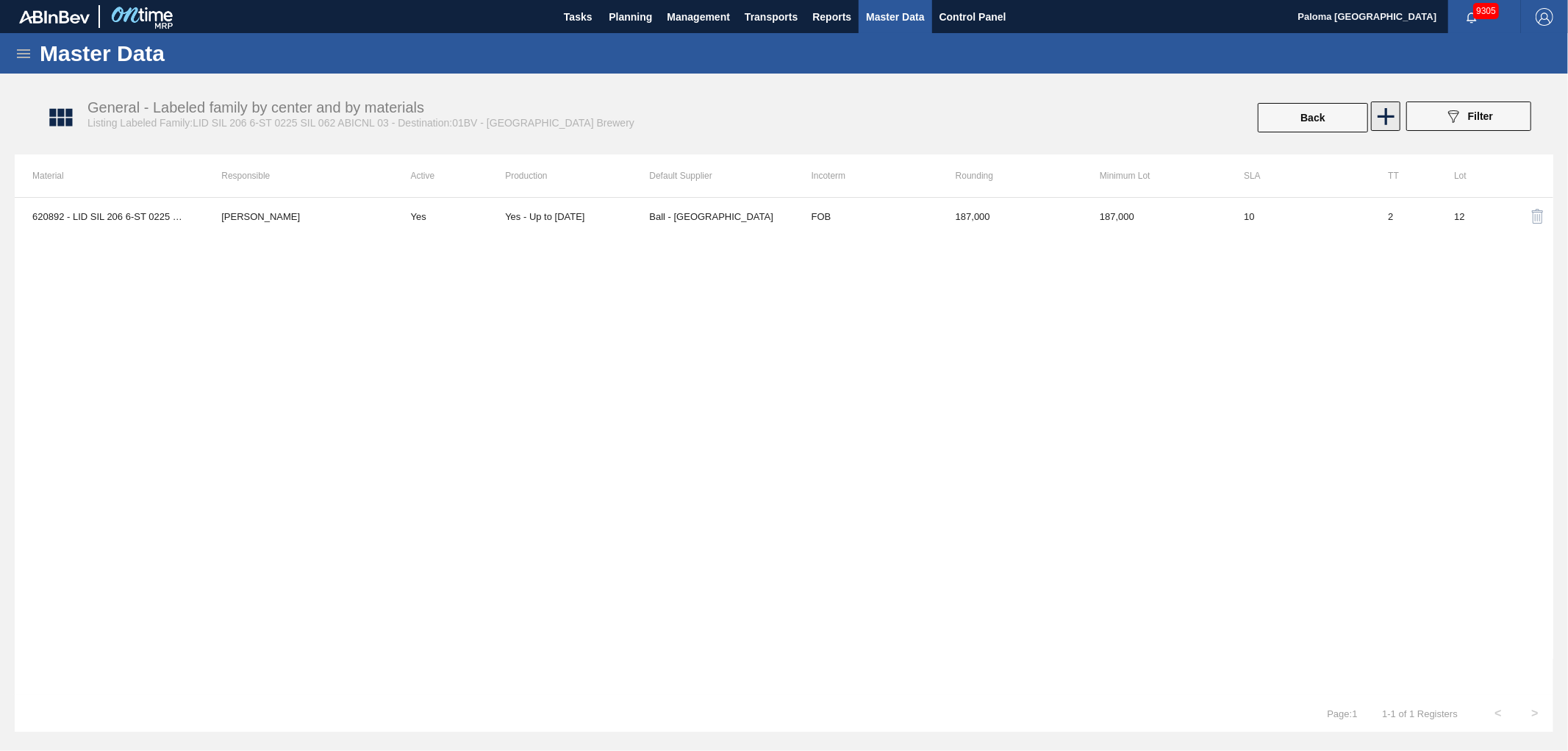
click at [1375, 124] on icon at bounding box center [1386, 116] width 28 height 28
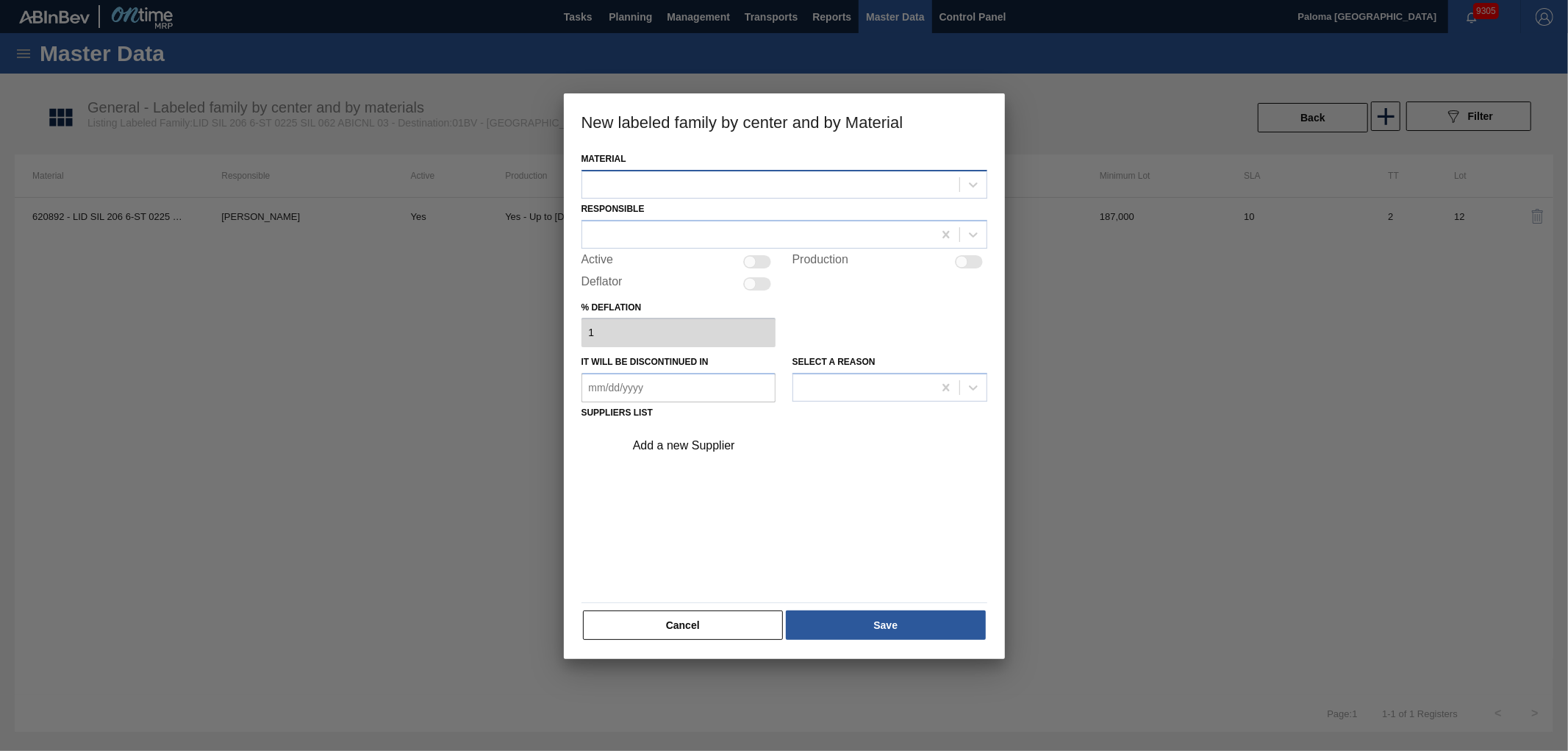
click at [773, 181] on div at bounding box center [770, 184] width 377 height 21
click at [745, 629] on button "Cancel" at bounding box center [683, 625] width 201 height 29
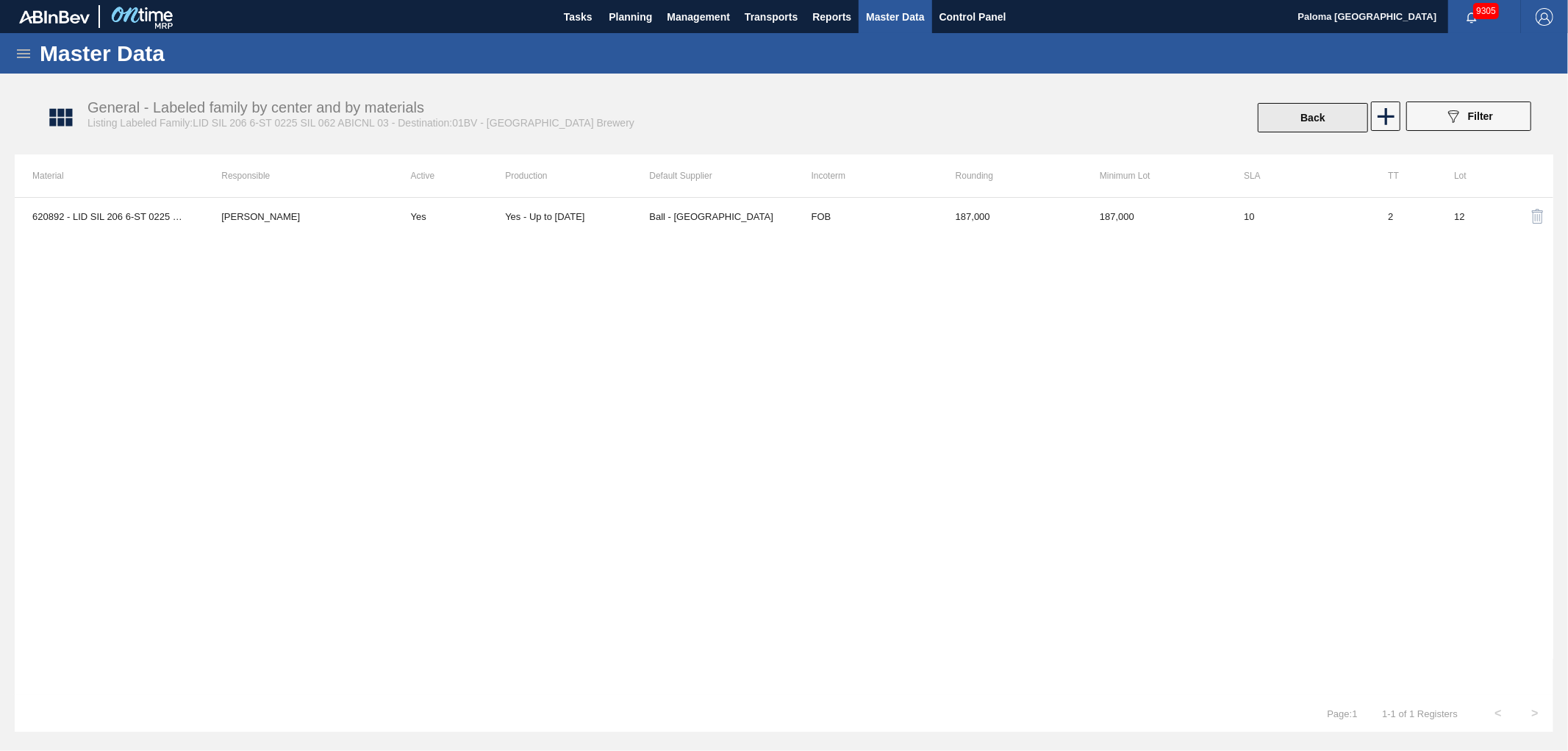
click at [1306, 110] on button "Back" at bounding box center [1313, 117] width 110 height 29
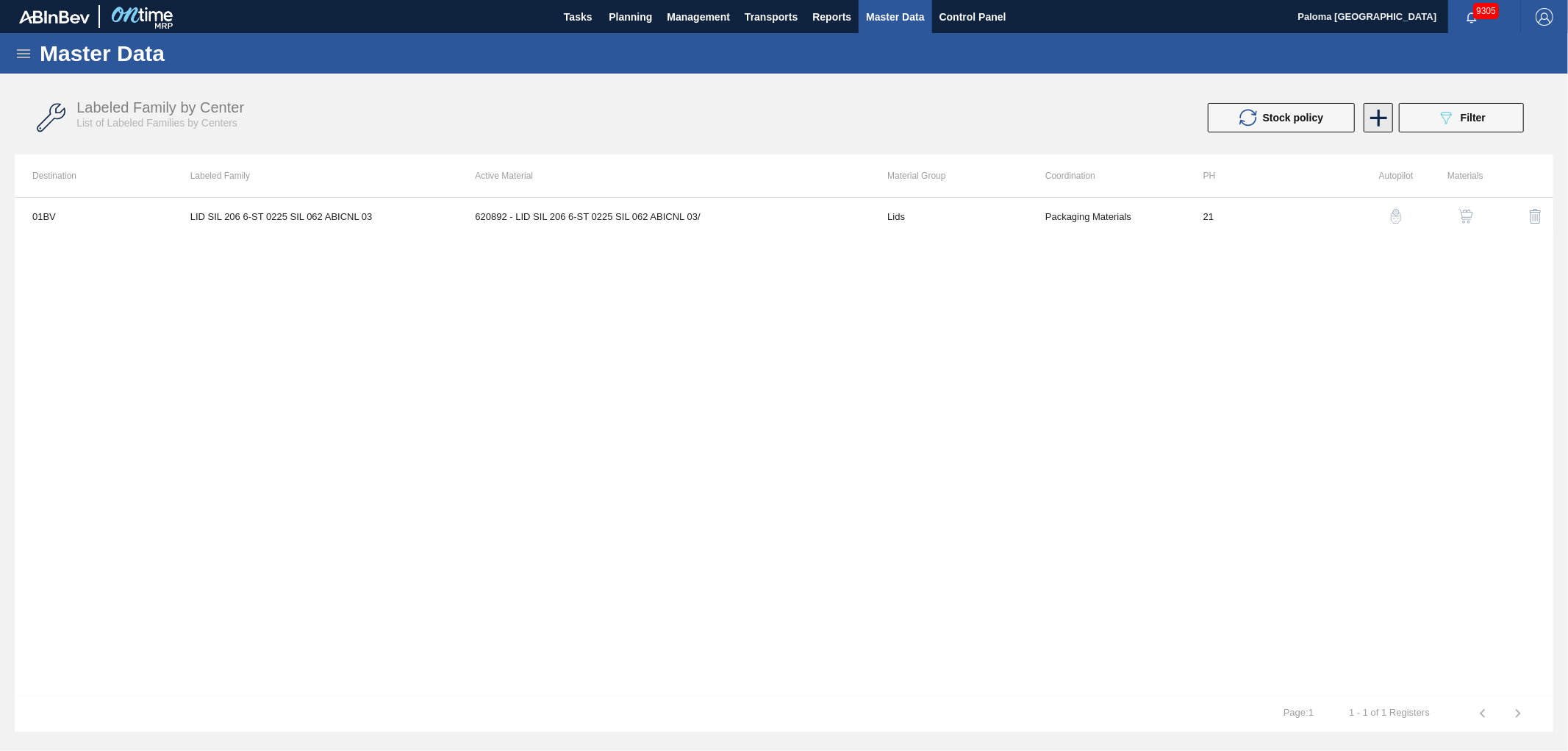
click at [1379, 125] on icon at bounding box center [1378, 118] width 17 height 17
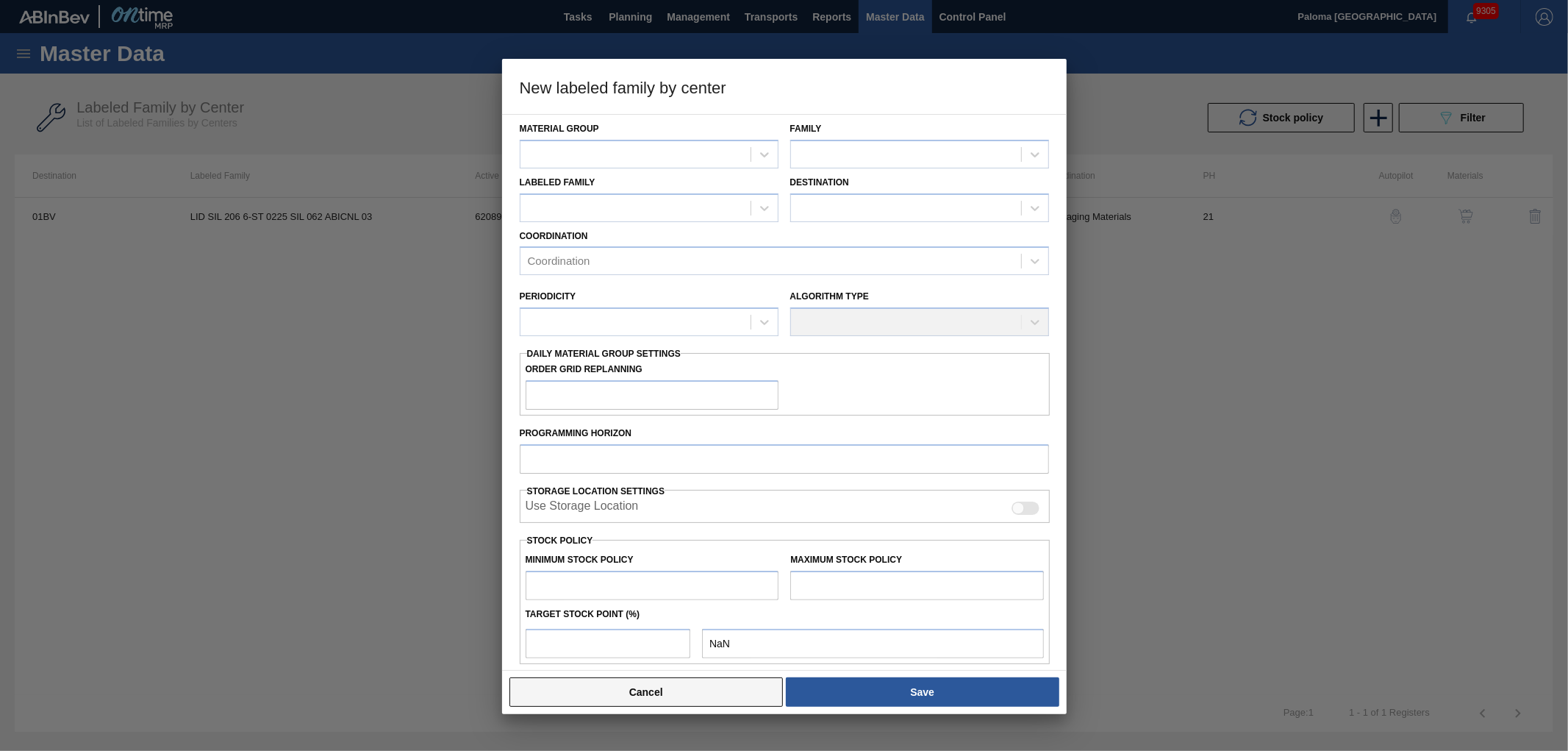
click at [733, 675] on button "Cancel" at bounding box center [647, 692] width 274 height 29
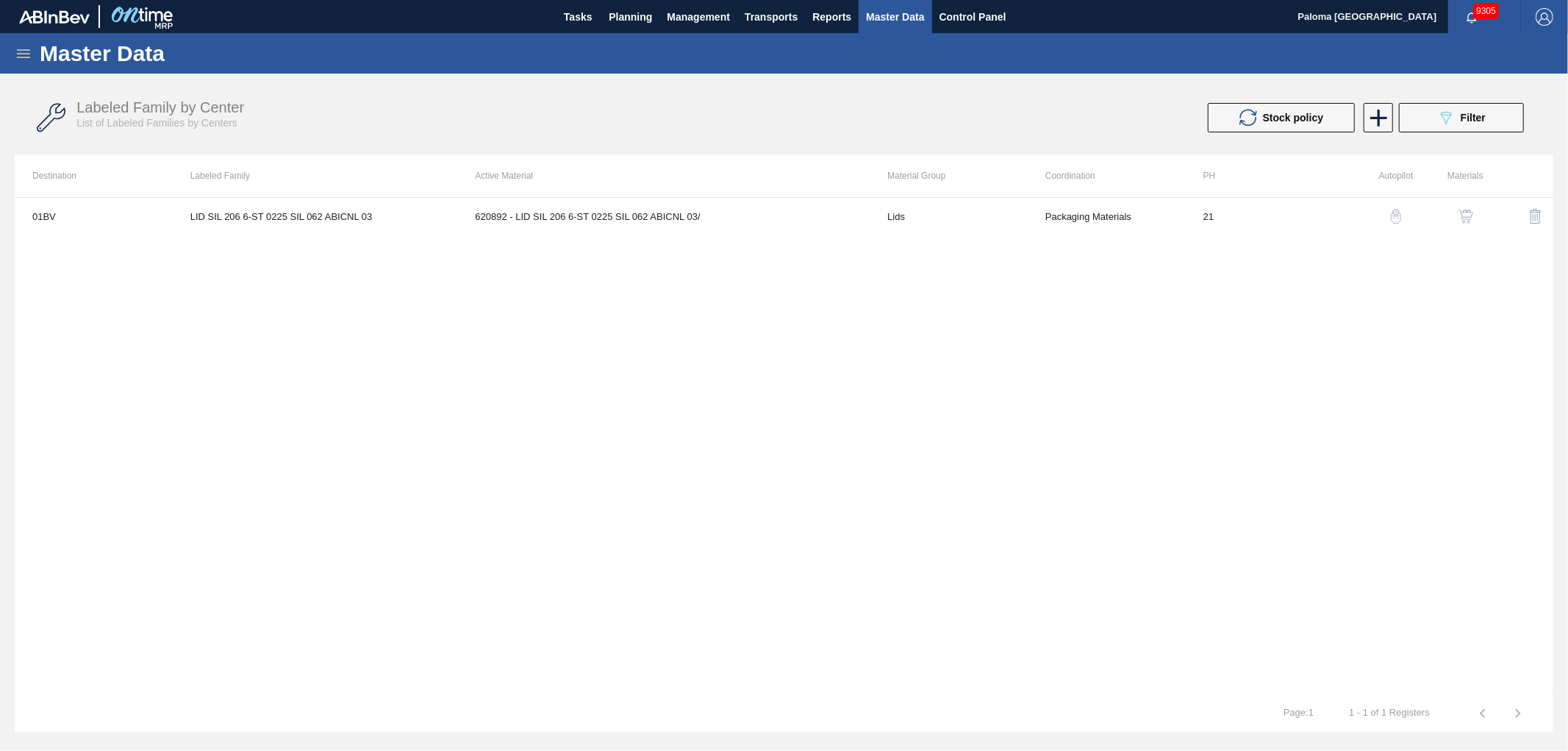
click at [1411, 218] on img "button" at bounding box center [1466, 217] width 15 height 15
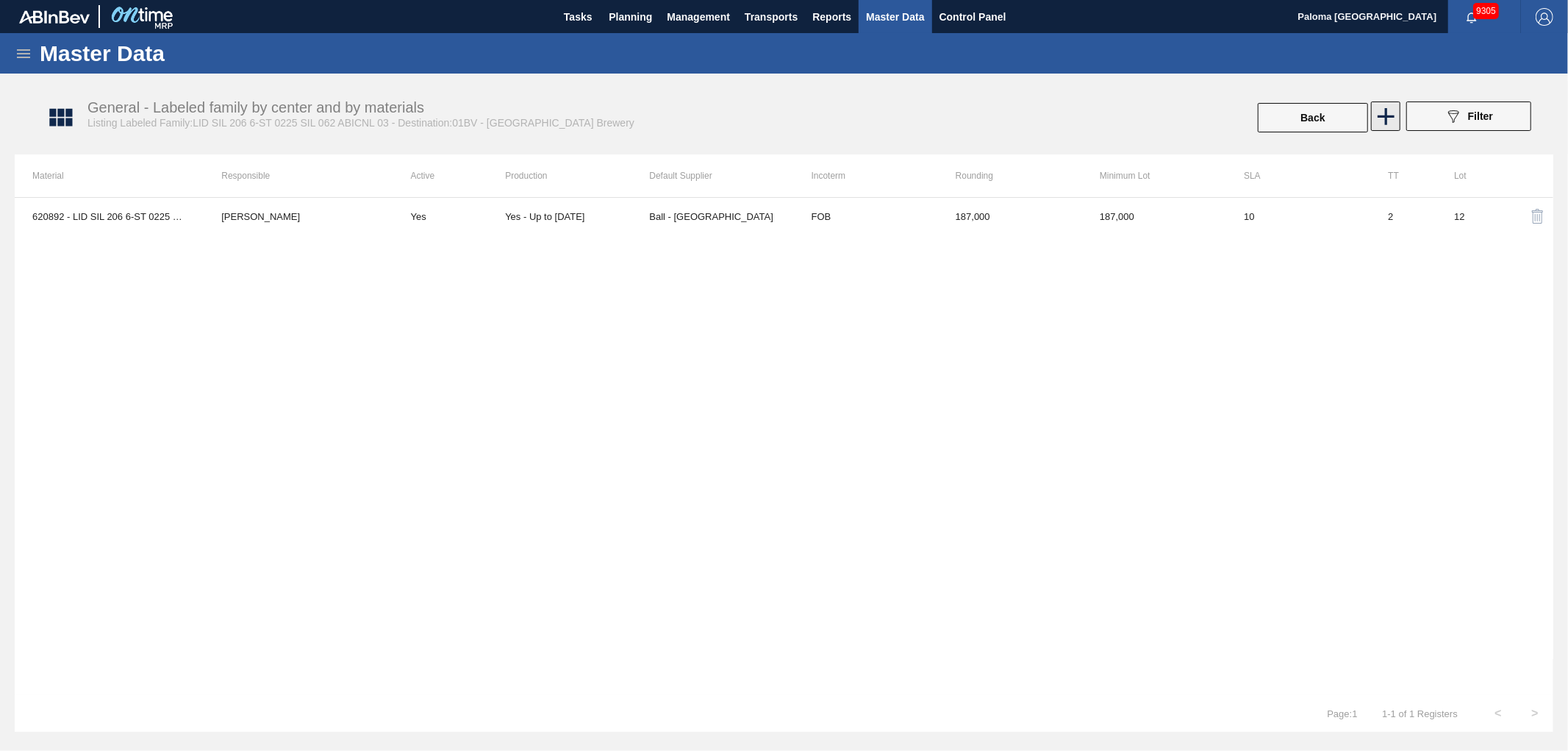
click at [1392, 119] on icon at bounding box center [1386, 116] width 28 height 28
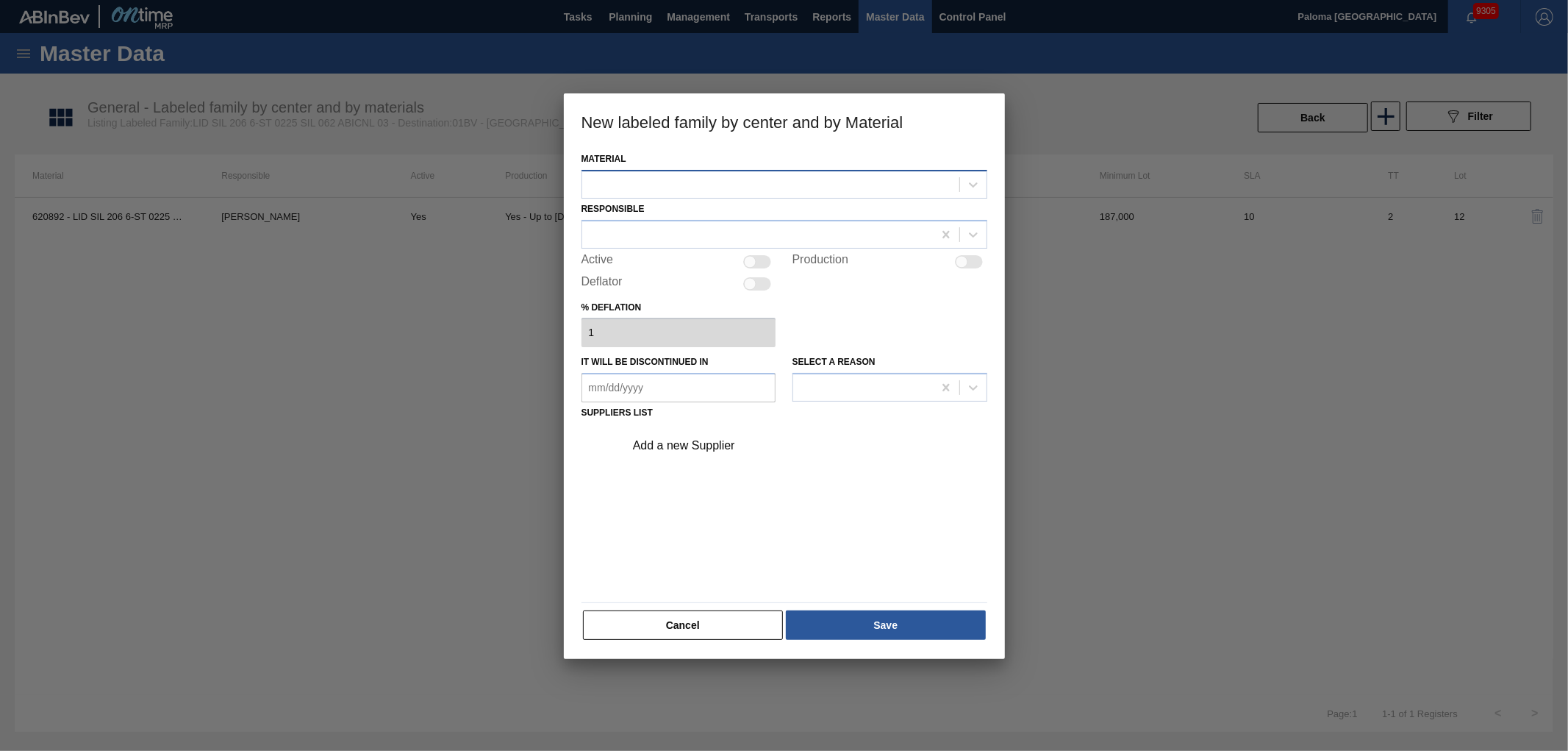
click at [692, 178] on div at bounding box center [770, 184] width 377 height 21
click at [733, 627] on button "Cancel" at bounding box center [683, 625] width 201 height 29
